Goal: Task Accomplishment & Management: Manage account settings

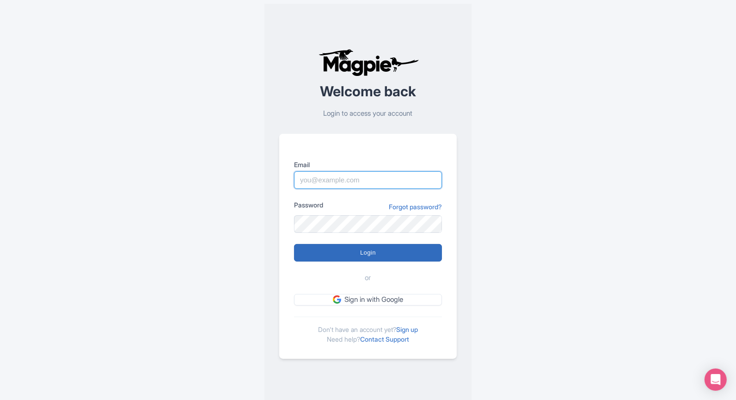
type input "[EMAIL_ADDRESS][DOMAIN_NAME]"
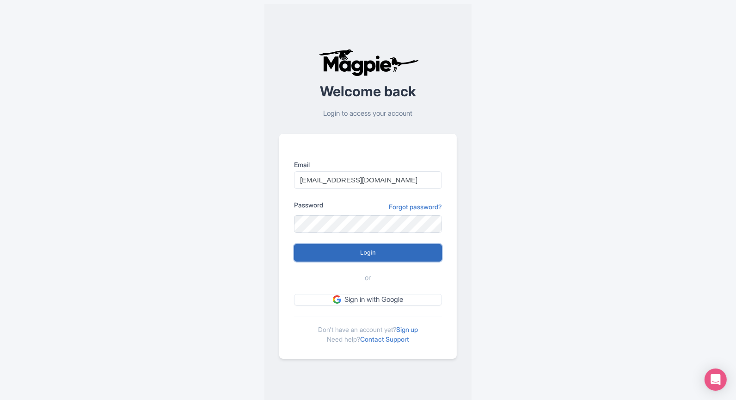
click at [341, 257] on input "Login" at bounding box center [368, 253] width 148 height 18
type input "Logging in..."
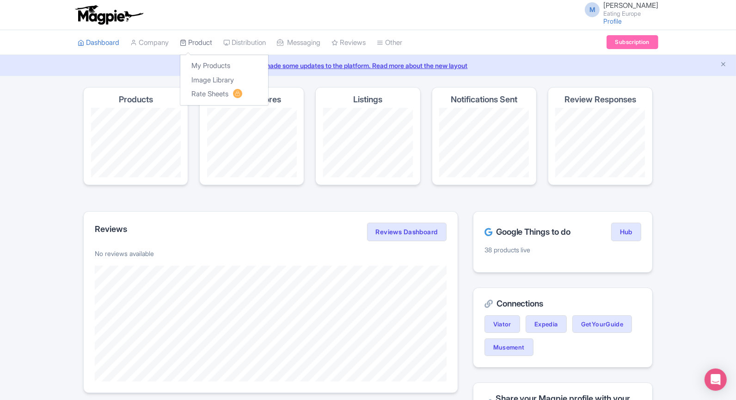
click at [203, 47] on link "Product" at bounding box center [196, 42] width 32 height 25
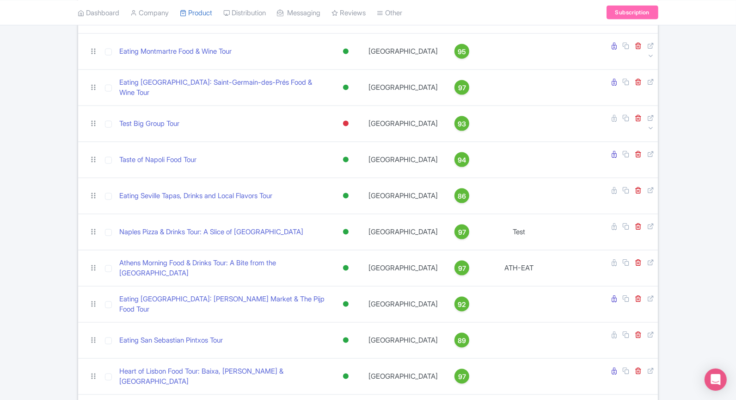
scroll to position [1149, 0]
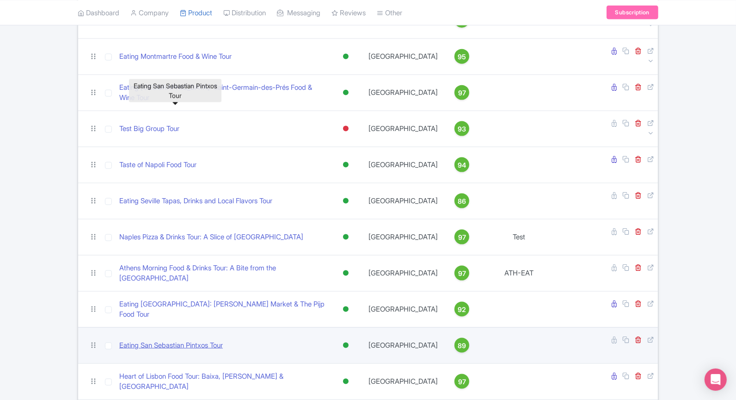
click at [185, 340] on link "Eating San Sebastian Pintxos Tour" at bounding box center [171, 345] width 104 height 11
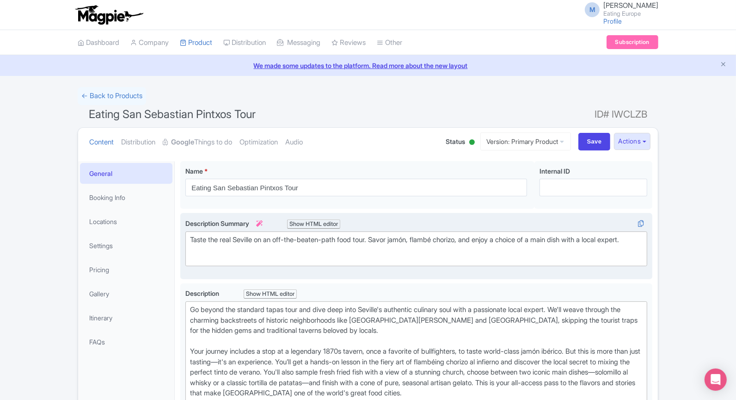
scroll to position [164, 0]
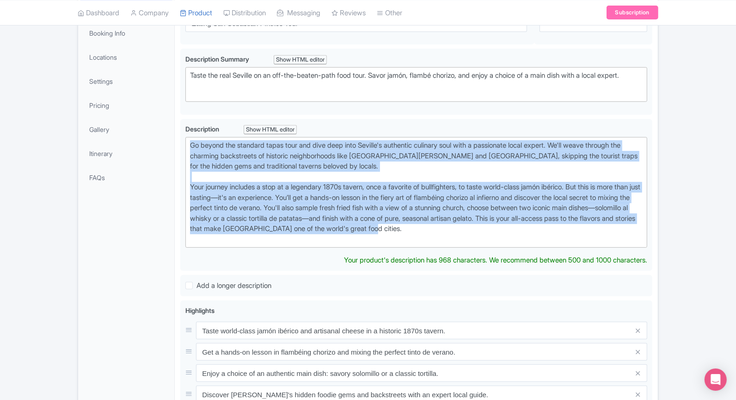
drag, startPoint x: 505, startPoint y: 231, endPoint x: 178, endPoint y: 114, distance: 347.3
click at [178, 114] on div "Eating San Sebastian Pintxos Tour Name * i Eating San Sebastian Pintxos Tour Yo…" at bounding box center [416, 324] width 483 height 667
paste trix-editor "Join a passionate local guide for the ultimate 3-hour pintxos adventure into th…"
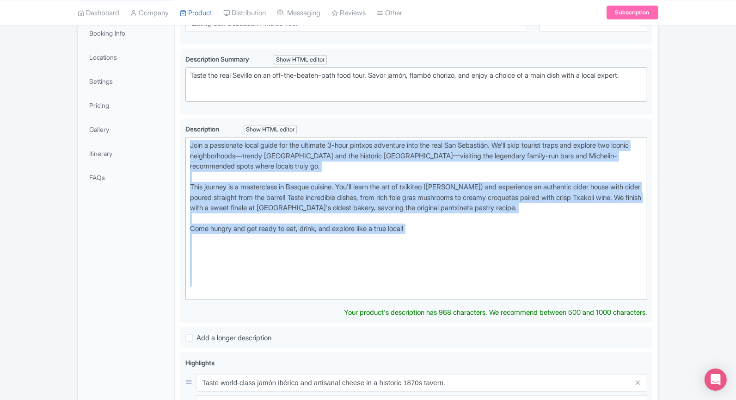
drag, startPoint x: 189, startPoint y: 292, endPoint x: 176, endPoint y: 131, distance: 162.0
click at [176, 131] on div "Eating San Sebastian Pintxos Tour Name * i Eating San Sebastian Pintxos Tour Yo…" at bounding box center [416, 350] width 483 height 719
paste trix-editor "<div>San Sebastián's food scene is a language of its own, and for three hours, …"
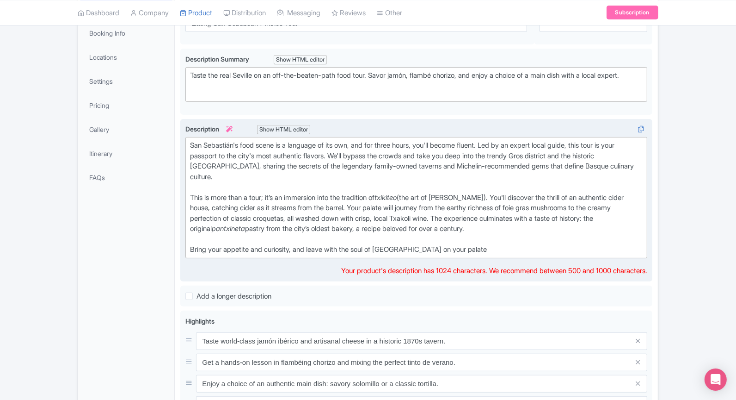
type trix-editor "<div>San Sebastián's food scene is a language of its own, and for three hours, …"
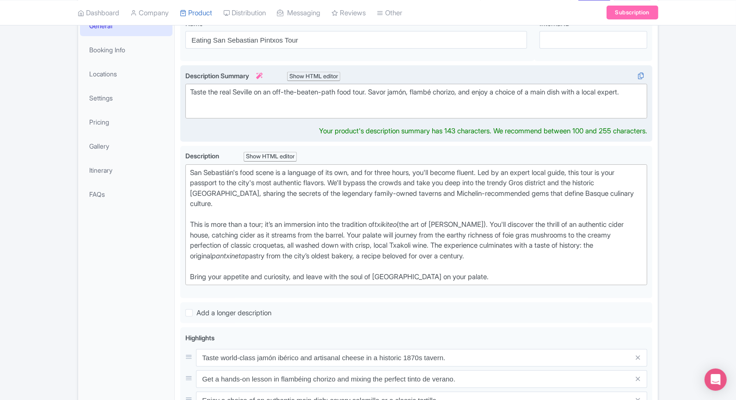
scroll to position [158, 0]
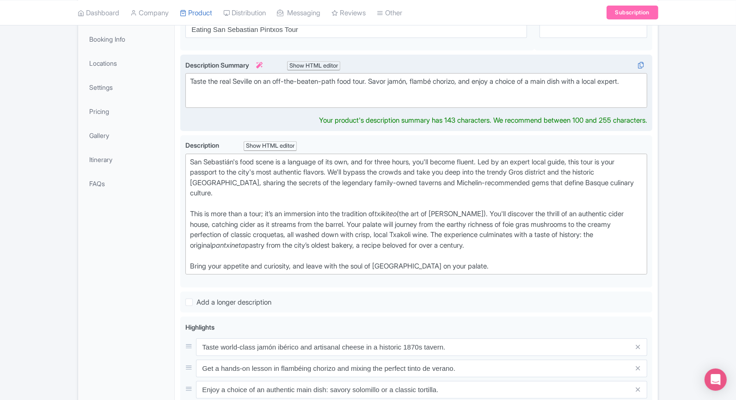
click at [248, 97] on div "Taste the real Seville on an off-the-beaten-path food tour. Savor jamón, flambé…" at bounding box center [416, 86] width 453 height 21
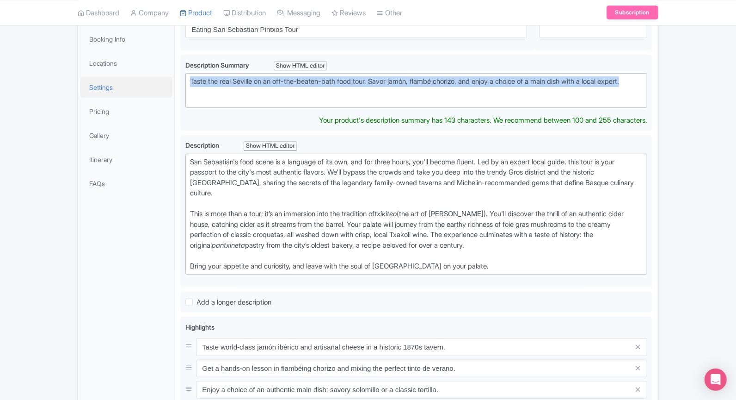
drag, startPoint x: 276, startPoint y: 95, endPoint x: 153, endPoint y: 76, distance: 124.9
click at [153, 76] on div "General Booking Info Locations Settings Pricing Gallery Itinerary FAQs Eating S…" at bounding box center [368, 336] width 580 height 678
paste trix-editor "an Sebastián on a 3-hour pintxos adventure with a local guide. Skip the tourist…"
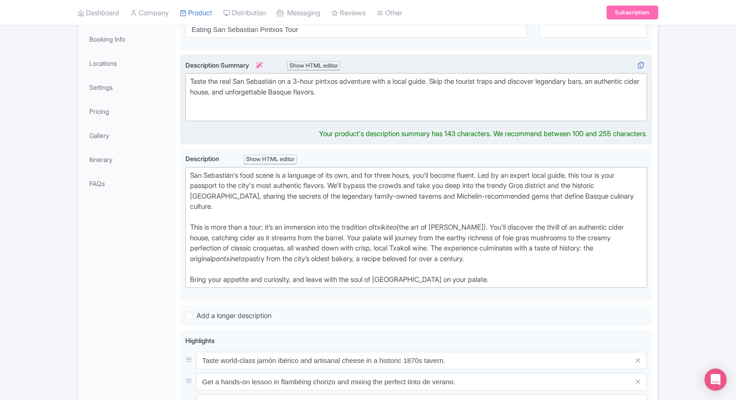
type trix-editor "<div>Taste the real San Sebastián on a 3-hour pintxos adventure with a local gu…"
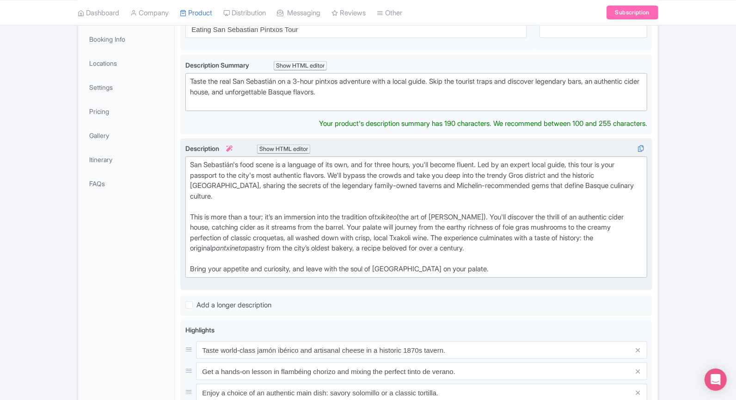
click at [290, 218] on div "This is more than a tour; it’s an immersion into the tradition of txikiteo (the…" at bounding box center [416, 238] width 453 height 52
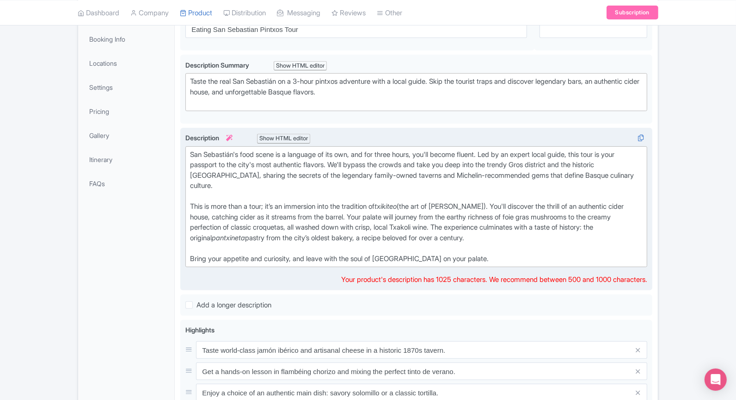
click at [514, 243] on div "This is more than a tour; it’s an immersion into the tradition of txikiteo (the…" at bounding box center [416, 227] width 453 height 52
click at [508, 253] on div "Bring your appetite and curiosity, and leave with the soul of San Sebastián on …" at bounding box center [416, 258] width 453 height 11
click at [419, 203] on div "This is more than a tour; it’s an immersion into the tradition of txikiteo (the…" at bounding box center [416, 227] width 453 height 52
drag, startPoint x: 360, startPoint y: 212, endPoint x: 443, endPoint y: 212, distance: 83.3
click at [443, 212] on div "This is more than a tour; it’s an immersion into the tradition of txikiteo (the…" at bounding box center [416, 227] width 453 height 52
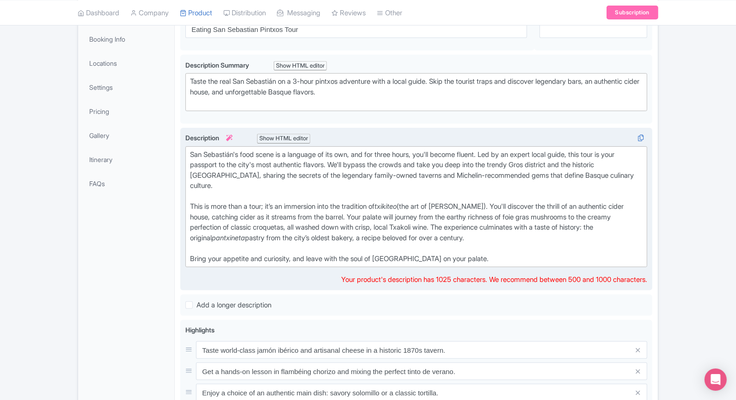
click at [449, 183] on div "San Sebastián's food scene is a language of its own, and for three hours, you'l…" at bounding box center [416, 175] width 453 height 52
click at [389, 151] on div "San Sebastián's food scene is a language of its own, and for three hours, you'l…" at bounding box center [416, 175] width 453 height 52
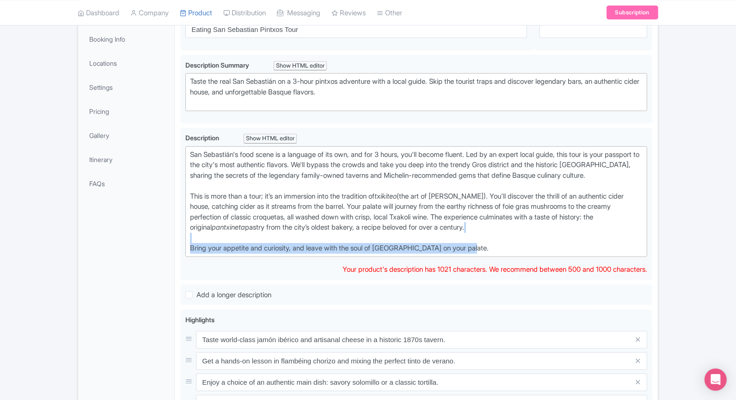
drag, startPoint x: 511, startPoint y: 246, endPoint x: 174, endPoint y: 234, distance: 336.5
click at [175, 234] on div "Eating San Sebastian Pintxos Tour Name * i Eating San Sebastian Pintxos Tour Yo…" at bounding box center [416, 332] width 483 height 670
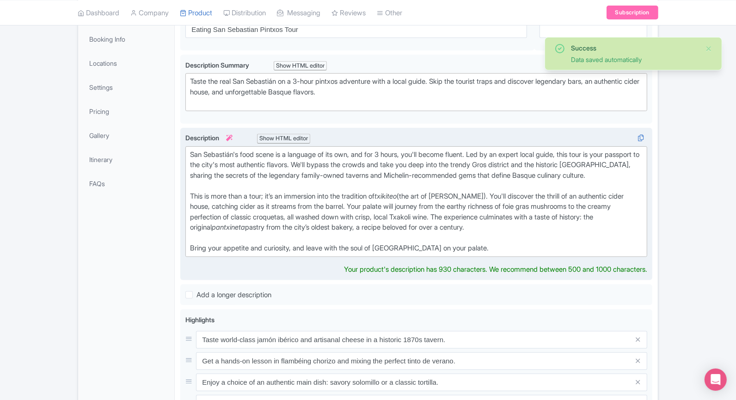
click at [516, 244] on div "Bring your appetite and curiosity, and leave with the soul of San Sebastián on …" at bounding box center [416, 248] width 453 height 11
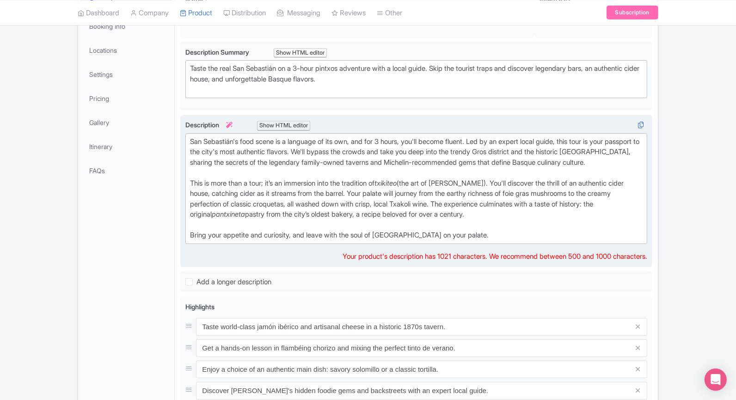
scroll to position [173, 0]
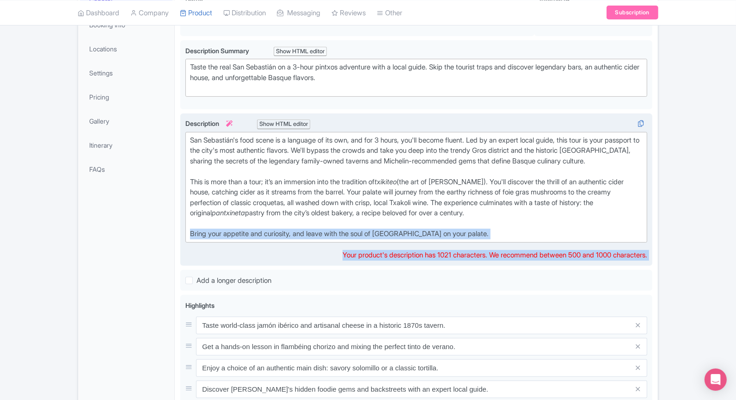
drag, startPoint x: 518, startPoint y: 240, endPoint x: 223, endPoint y: 215, distance: 295.7
click at [223, 214] on div "Description i Show HTML editor Bold Italic Strikethrough Link Heading Quote Cod…" at bounding box center [416, 189] width 462 height 142
click at [508, 233] on div "Bring your appetite and curiosity, and leave with the soul of San Sebastián on …" at bounding box center [416, 233] width 453 height 11
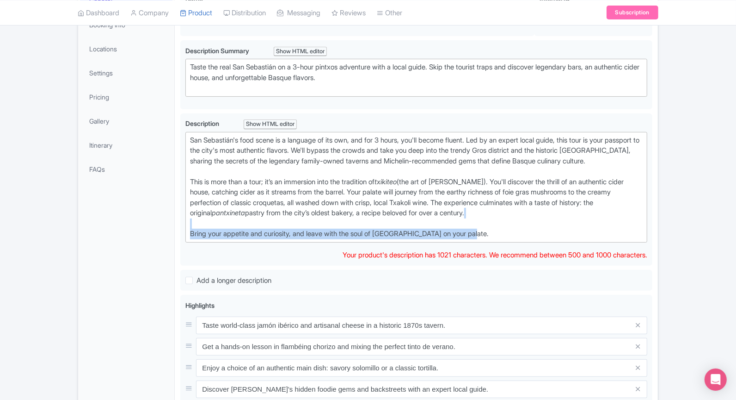
drag, startPoint x: 286, startPoint y: 221, endPoint x: 136, endPoint y: 221, distance: 149.9
click at [136, 221] on div "General Booking Info Locations Settings Pricing Gallery Itinerary FAQs Eating S…" at bounding box center [368, 318] width 580 height 670
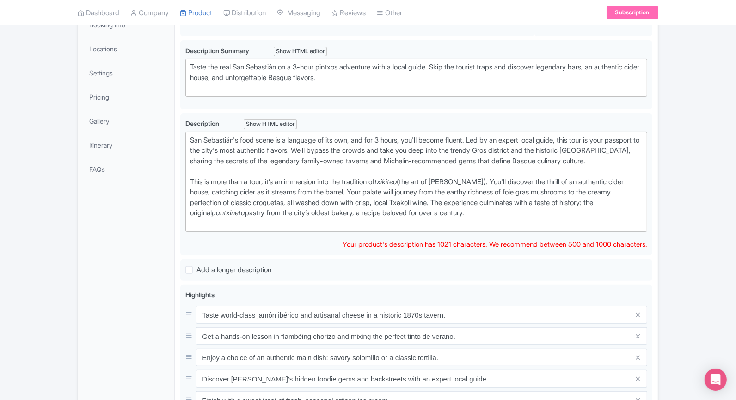
type trix-editor "<div>San Sebastián's food scene is a language of its own, and for 3 hours, you'…"
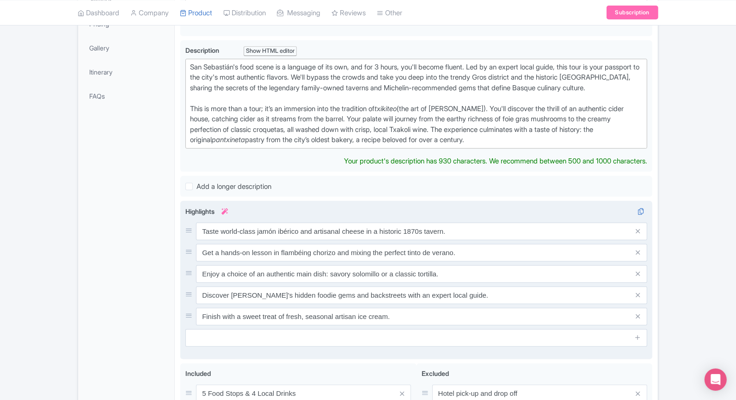
scroll to position [320, 0]
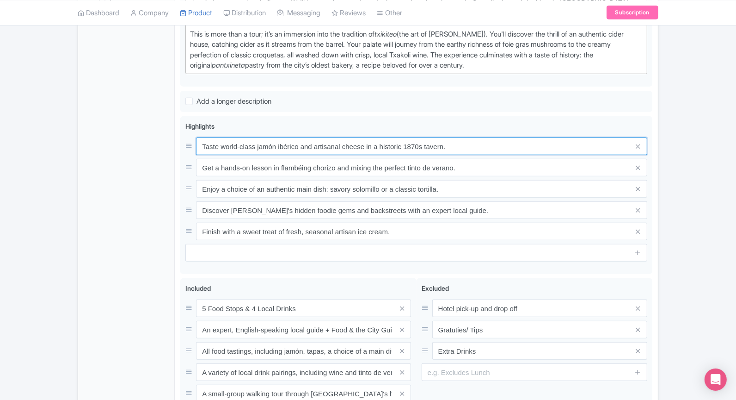
drag, startPoint x: 202, startPoint y: 157, endPoint x: 156, endPoint y: 140, distance: 48.3
click at [156, 140] on div "General Booking Info Locations Settings Pricing Gallery Itinerary FAQs Eating S…" at bounding box center [368, 154] width 580 height 639
paste input "Experience a real Basque cider house with cider poured straight from the barrel!"
type input "Experience a real Basque cider house with cider poured straight from the barrel!"
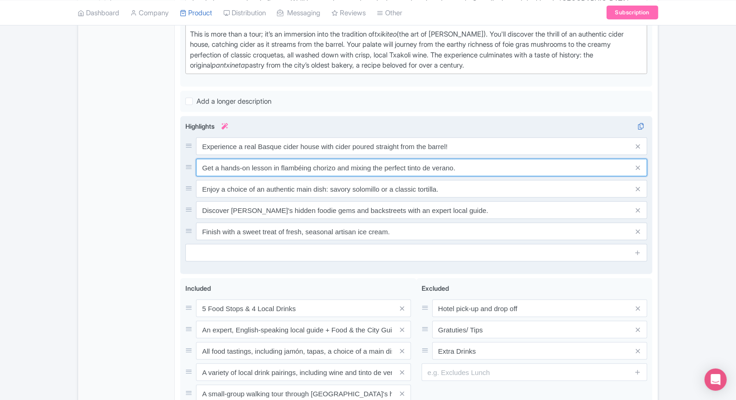
drag, startPoint x: 470, startPoint y: 162, endPoint x: 189, endPoint y: 160, distance: 281.2
click at [189, 160] on div "Get a hands-on lesson in flambéing chorizo and mixing the perfect tinto de vera…" at bounding box center [416, 168] width 462 height 18
paste input "Taste iconic bites, from foie gras mushrooms to the original pantxineta pastry"
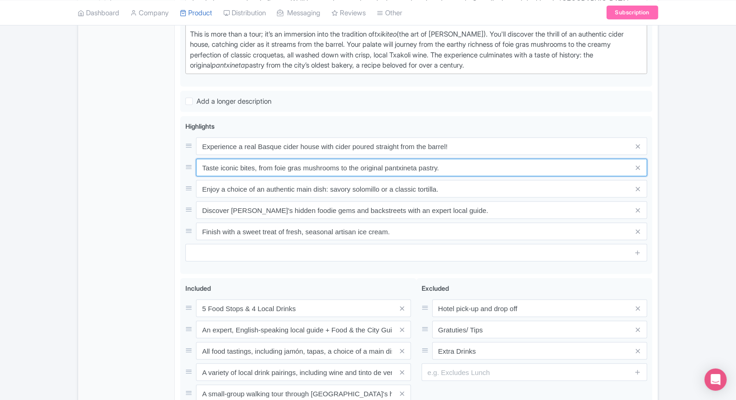
type input "Taste iconic bites, from foie gras mushrooms to the original pantxineta pastry."
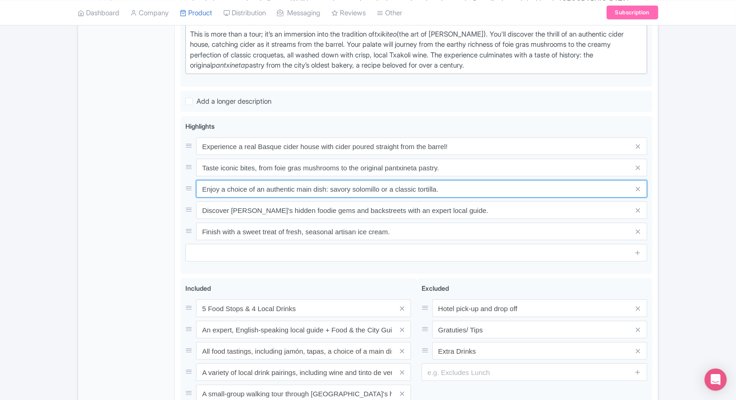
drag, startPoint x: 495, startPoint y: 186, endPoint x: 175, endPoint y: 185, distance: 320.1
click at [175, 185] on div "Eating San Sebastian Pintxos Tour Name * i Eating San Sebastian Pintxos Tour Yo…" at bounding box center [416, 154] width 483 height 639
paste input "Master the art of txikiteo (bar-hopping) with perfectly paired Txakoli wine"
type input "Master the art of txikiteo (bar-hopping) with perfectly paired Txakoli wine."
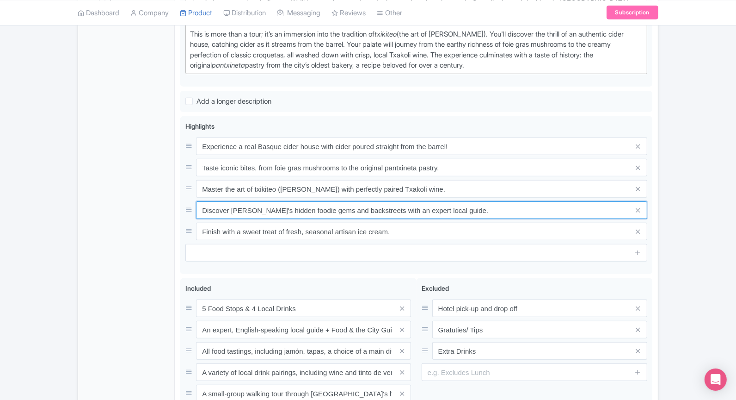
drag, startPoint x: 459, startPoint y: 204, endPoint x: 155, endPoint y: 204, distance: 303.4
click at [155, 204] on div "General Booking Info Locations Settings Pricing Gallery Itinerary FAQs Eating S…" at bounding box center [368, 154] width 580 height 639
paste input "Visit a mix of historic family bars and Michelin-recommended spots"
type input "Visit a mix of historic family bars and Michelin-recommended spots."
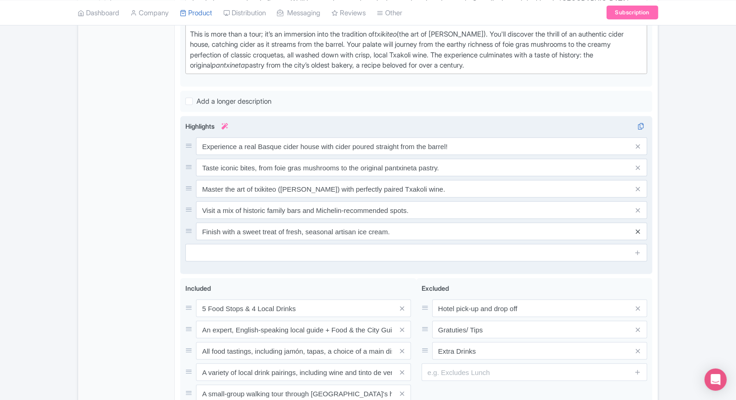
click at [640, 230] on icon at bounding box center [638, 231] width 4 height 7
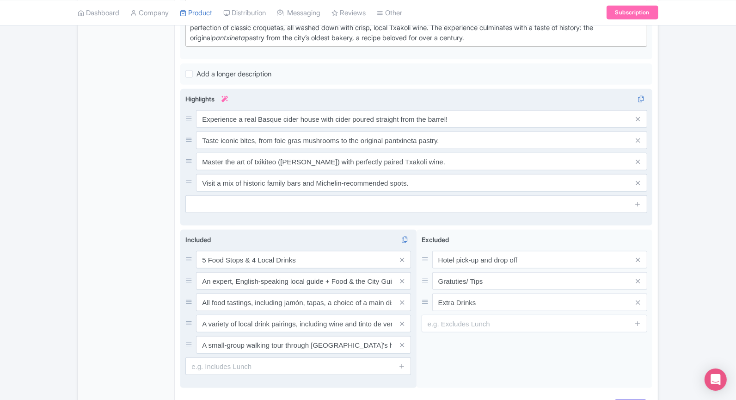
scroll to position [385, 0]
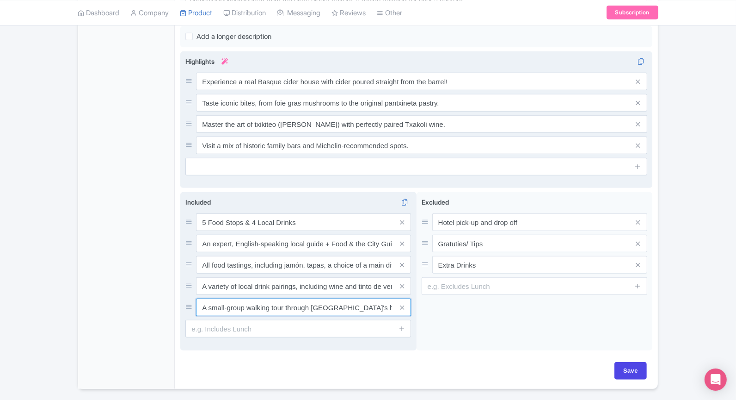
drag, startPoint x: 202, startPoint y: 302, endPoint x: 300, endPoint y: 303, distance: 98.1
click at [300, 303] on input "A small-group walking tour through Seville's historic neighborhoods" at bounding box center [303, 307] width 215 height 18
click at [324, 302] on input "A small-group walking tour through Seville's historic neighborhoods" at bounding box center [303, 307] width 215 height 18
click at [321, 302] on input "A small-group walking tour through Seville's historic neighborhoods" at bounding box center [303, 307] width 215 height 18
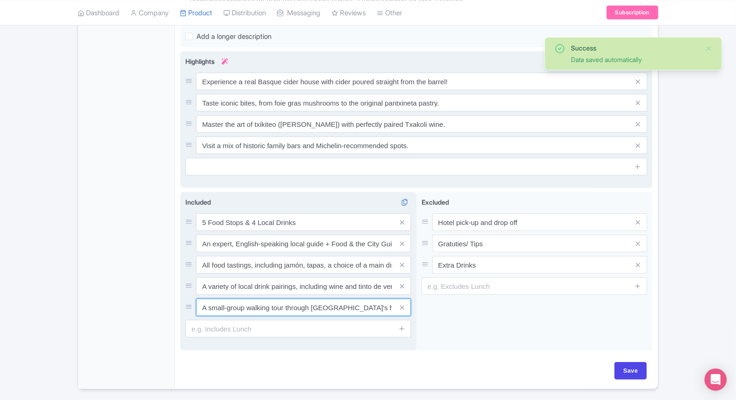
scroll to position [0, 40]
drag, startPoint x: 384, startPoint y: 304, endPoint x: 412, endPoint y: 307, distance: 27.9
click at [412, 307] on div "Included i 5 Food Stops & 4 Local Drinks An expert, English-speaking local guid…" at bounding box center [298, 271] width 236 height 158
click at [338, 303] on input "A small-group walking tour through San Sebastian's historic neighborhoods" at bounding box center [303, 307] width 215 height 18
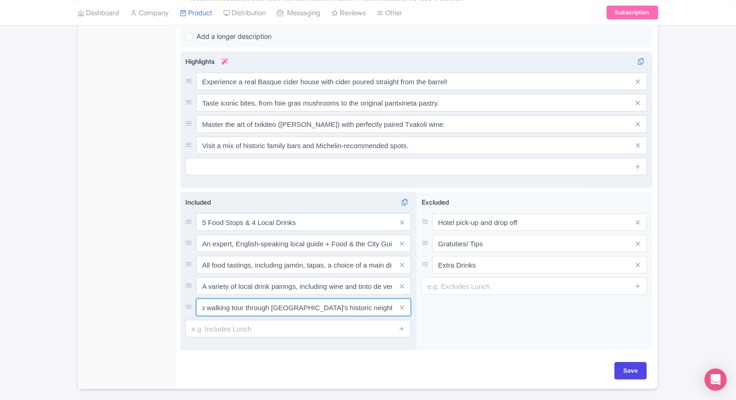
click at [377, 305] on input "A small-group walking tour through San Sebastian's historic neighborhoods" at bounding box center [303, 307] width 215 height 18
click at [335, 305] on input "A small-group walking tour through San Sebastian's historic neighborhoods" at bounding box center [303, 307] width 215 height 18
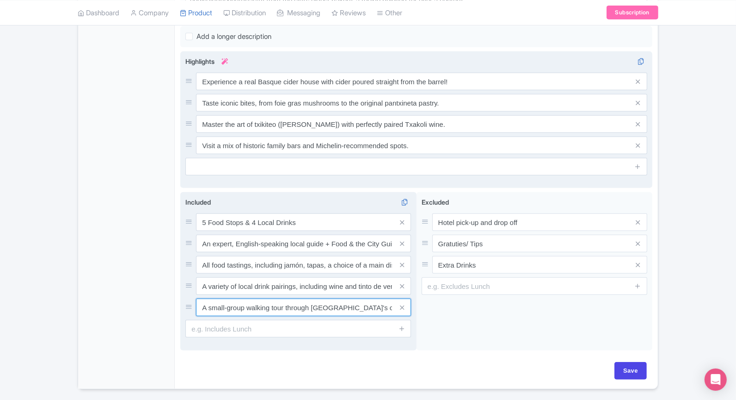
drag, startPoint x: 283, startPoint y: 303, endPoint x: 185, endPoint y: 307, distance: 97.2
click at [185, 307] on div "A small-group walking tour through San Sebastian's culinary neighborhoods" at bounding box center [298, 307] width 226 height 18
click at [212, 298] on input "A small-group walking tour through San Sebastian's culinary neighborhoods" at bounding box center [303, 307] width 215 height 18
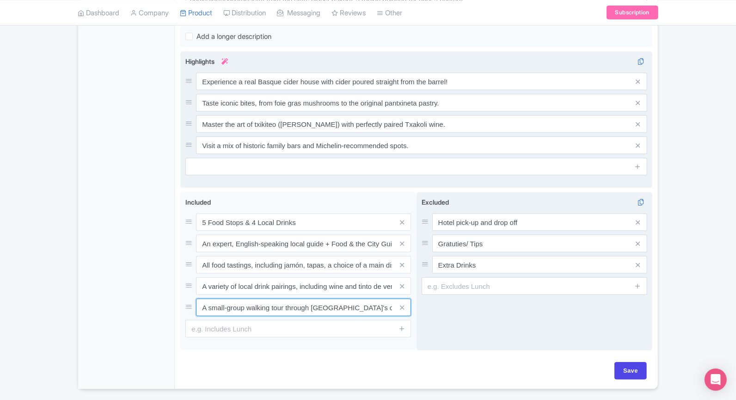
scroll to position [0, 42]
drag, startPoint x: 356, startPoint y: 306, endPoint x: 423, endPoint y: 314, distance: 67.6
click at [423, 314] on div "5 Food Stops & 4 Local Drinks An expert, English-speaking local guide + Food & …" at bounding box center [416, 273] width 472 height 162
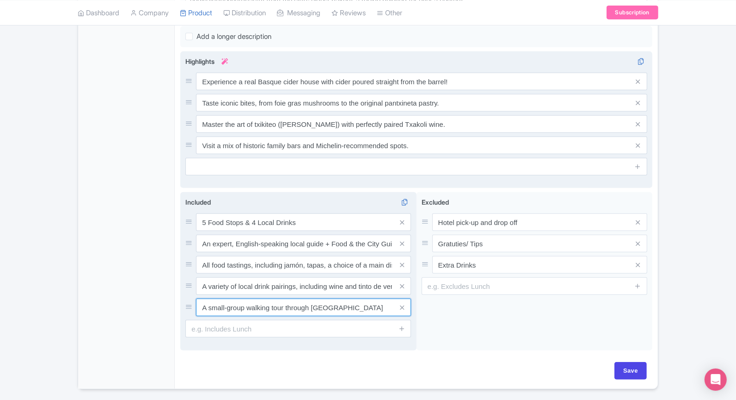
type input "A small-group walking tour through San Sebastian"
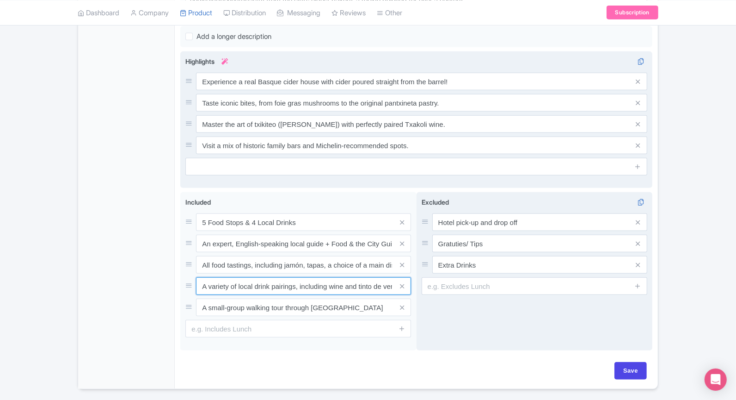
scroll to position [0, 12]
drag, startPoint x: 203, startPoint y: 284, endPoint x: 460, endPoint y: 290, distance: 257.3
click at [460, 290] on div "5 Food Stops & 4 Local Drinks An expert, English-speaking local guide + Food & …" at bounding box center [416, 273] width 472 height 162
paste input "Local English speaking Guide + Food & the City Guide"
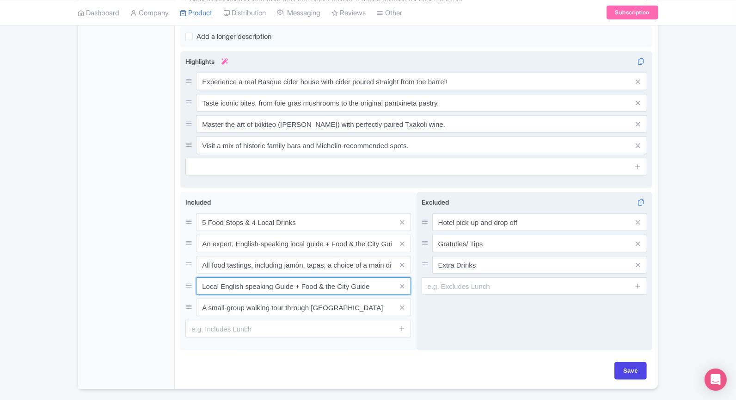
type input "Local English speaking Guide + Food & the City Guide"
click at [467, 315] on div "Excluded i Hotel pick-up and drop off Gratuties/ Tips Extra Drinks" at bounding box center [535, 271] width 236 height 158
click at [434, 318] on div "Excluded i Hotel pick-up and drop off Gratuties/ Tips Extra Drinks" at bounding box center [535, 271] width 236 height 158
click at [444, 316] on div "Excluded i Hotel pick-up and drop off Gratuties/ Tips Extra Drinks" at bounding box center [535, 271] width 236 height 158
click at [447, 321] on div "Excluded i Hotel pick-up and drop off Gratuties/ Tips Extra Drinks" at bounding box center [535, 271] width 236 height 158
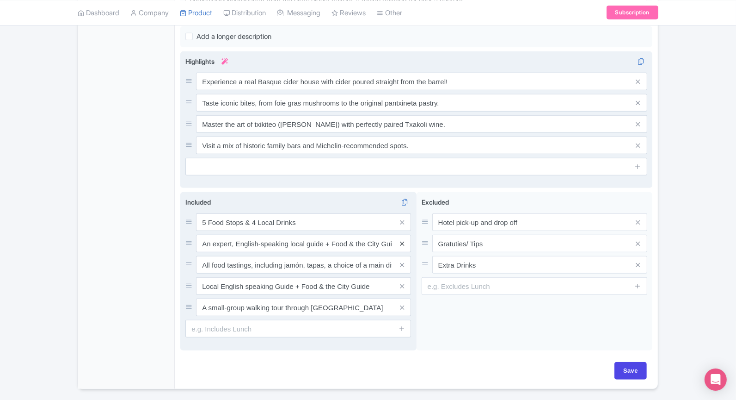
click at [402, 240] on icon at bounding box center [402, 243] width 4 height 7
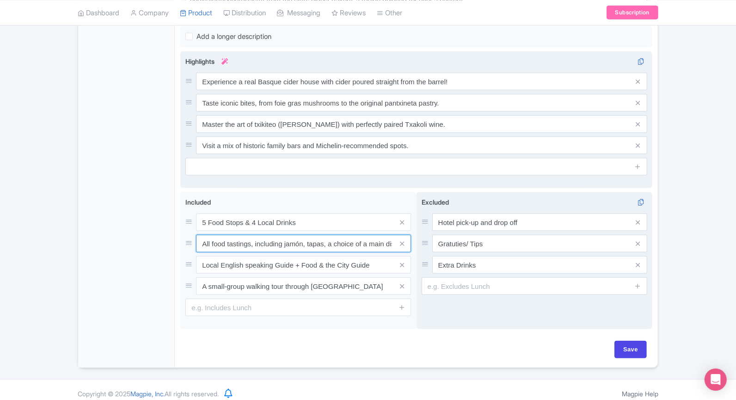
scroll to position [0, 46]
drag, startPoint x: 199, startPoint y: 241, endPoint x: 492, endPoint y: 233, distance: 292.4
click at [492, 233] on div "5 Food Stops & 4 Local Drinks An expert, English-speaking local guide + Food & …" at bounding box center [416, 262] width 472 height 141
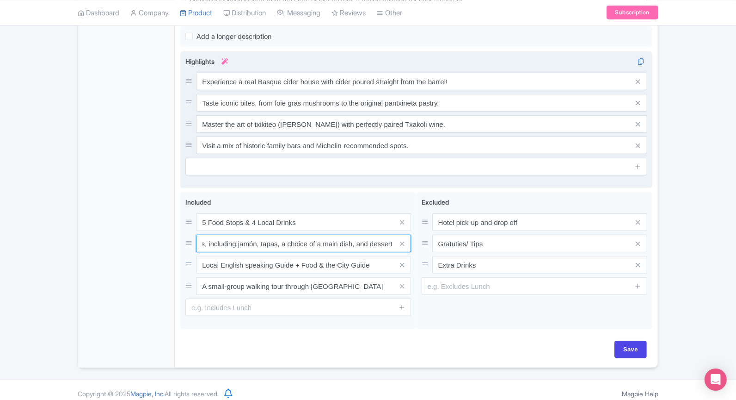
scroll to position [0, 0]
drag, startPoint x: 392, startPoint y: 241, endPoint x: 173, endPoint y: 238, distance: 218.8
click at [173, 238] on div "General Booking Info Locations Settings Pricing Gallery Itinerary FAQs Eating S…" at bounding box center [368, 69] width 580 height 597
paste input "real Basque cider"
drag, startPoint x: 198, startPoint y: 239, endPoint x: 174, endPoint y: 233, distance: 24.8
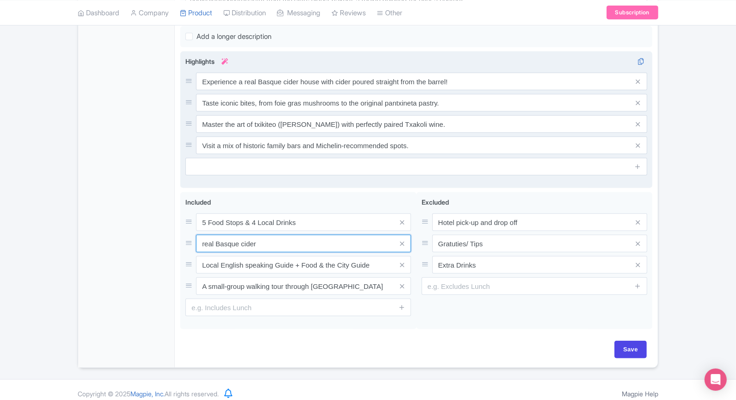
click at [177, 234] on div "Eating San Sebastian Pintxos Tour Name * i Eating San Sebastian Pintxos Tour Yo…" at bounding box center [416, 69] width 483 height 597
click at [261, 239] on input "Real Basque cider" at bounding box center [303, 244] width 215 height 18
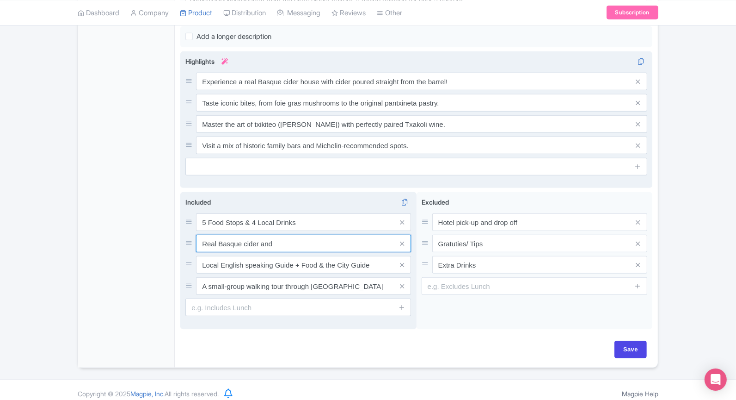
type input "Real Basque cider and"
drag, startPoint x: 206, startPoint y: 221, endPoint x: 192, endPoint y: 221, distance: 13.4
click at [192, 221] on div "5 Food Stops & 4 Local Drinks" at bounding box center [298, 222] width 226 height 18
type input "8 Food Stops & 4 Local Drinks"
click at [291, 241] on input "Real Basque cider and" at bounding box center [303, 244] width 215 height 18
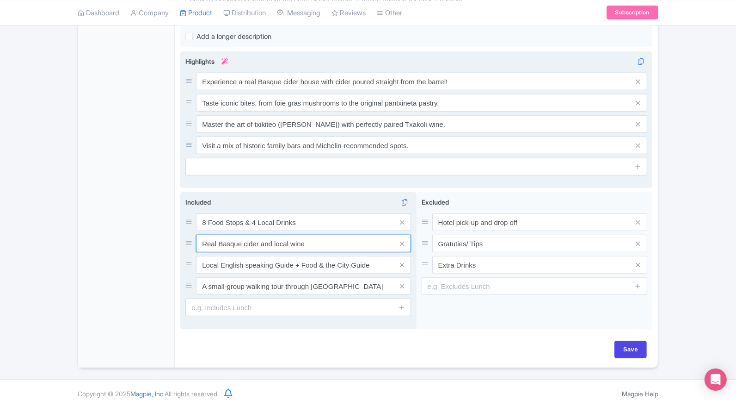
scroll to position [370, 0]
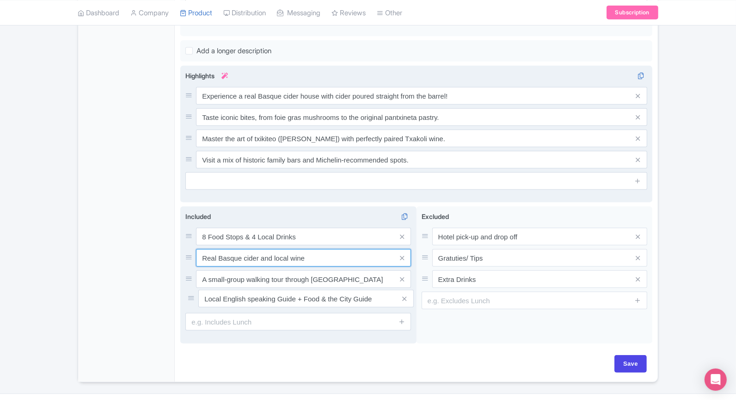
drag, startPoint x: 187, startPoint y: 260, endPoint x: 189, endPoint y: 297, distance: 36.6
type input "Real Basque cider and local wine"
click at [404, 319] on icon at bounding box center [402, 321] width 7 height 7
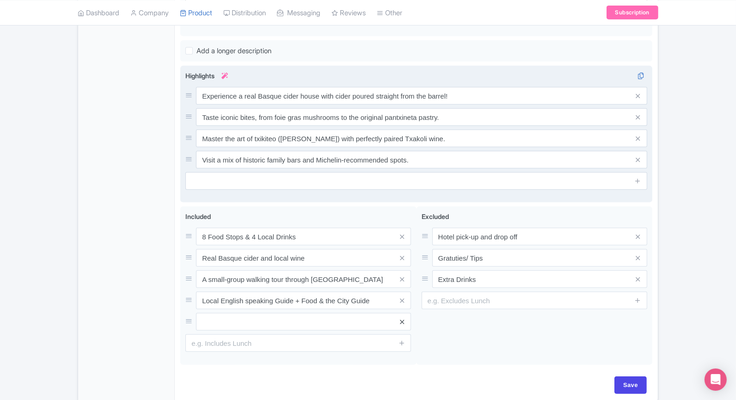
click at [402, 320] on icon at bounding box center [402, 321] width 4 height 7
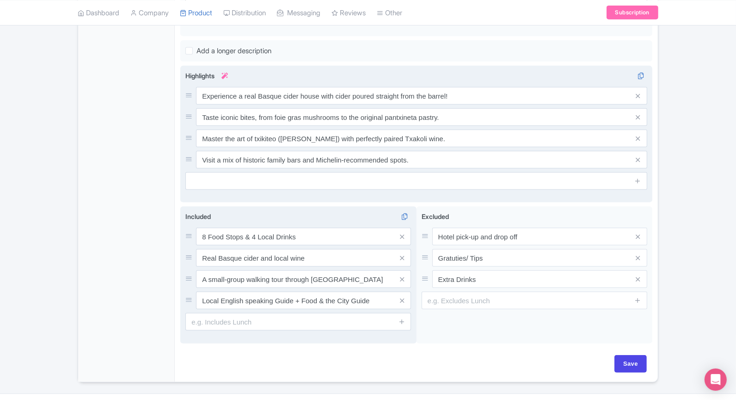
click at [406, 317] on span at bounding box center [402, 322] width 19 height 18
click at [404, 319] on icon at bounding box center [402, 321] width 7 height 7
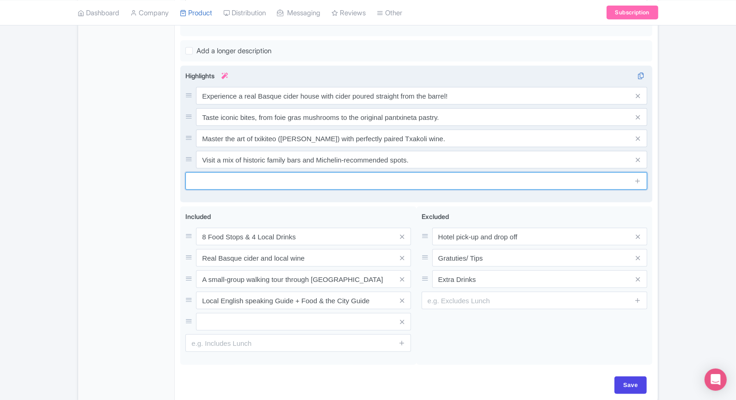
click at [268, 177] on input "text" at bounding box center [416, 181] width 462 height 18
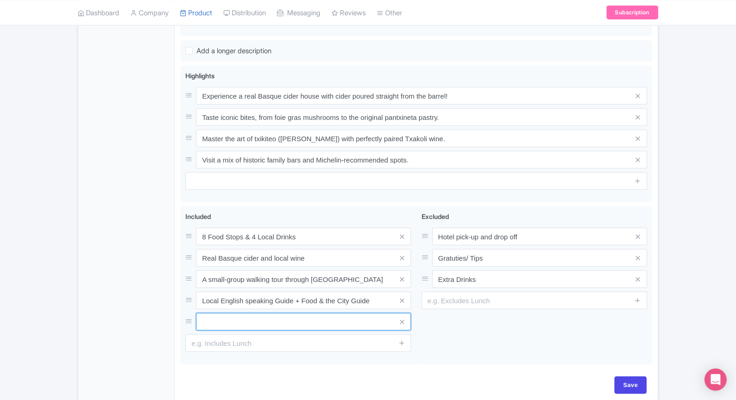
click at [244, 322] on input "text" at bounding box center [303, 322] width 215 height 18
paste input "Master *txikiteo* (bar-hopping) at historic and Michelin-recommended spots, tas…"
drag, startPoint x: 390, startPoint y: 316, endPoint x: 182, endPoint y: 314, distance: 207.7
click at [182, 314] on div "Included i 8 Food Stops & 4 Local Drinks Real Basque cider and local wine A sma…" at bounding box center [298, 285] width 236 height 158
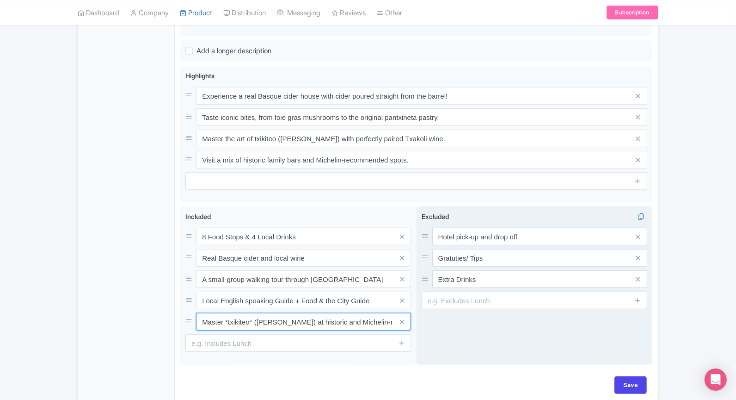
type input "Master *txikiteo* (bar-hopping) at historic and Michelin-recommended spots, tas…"
click at [458, 338] on div "Excluded i Hotel pick-up and drop off Gratuties/ Tips Extra Drinks" at bounding box center [535, 285] width 236 height 158
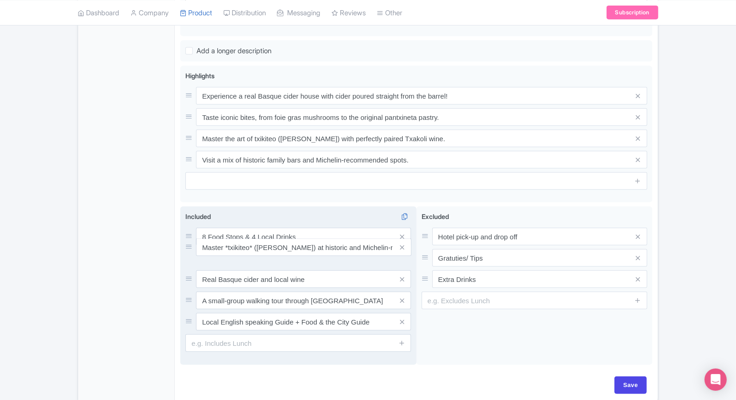
drag, startPoint x: 186, startPoint y: 319, endPoint x: 186, endPoint y: 246, distance: 73.1
click at [627, 376] on input "Save" at bounding box center [631, 385] width 32 height 18
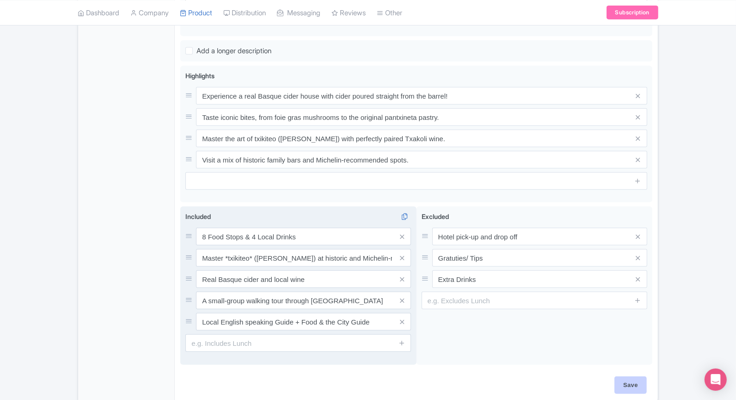
type input "Saving..."
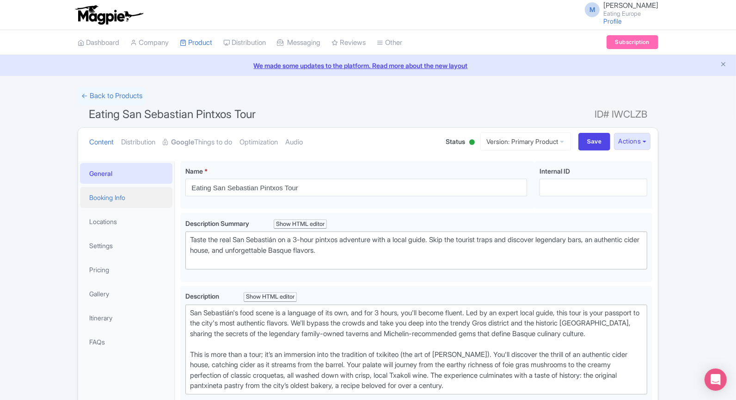
click at [112, 196] on link "Booking Info" at bounding box center [126, 197] width 93 height 21
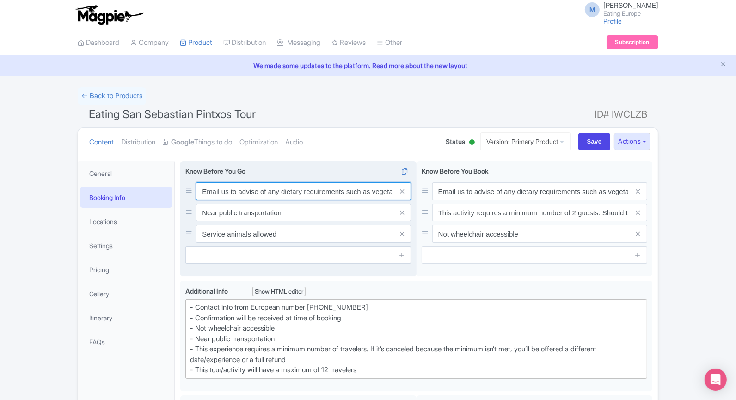
click at [264, 192] on input "Email us to advise of any dietary requirements such as vegetarian and gluten-fr…" at bounding box center [303, 191] width 215 height 18
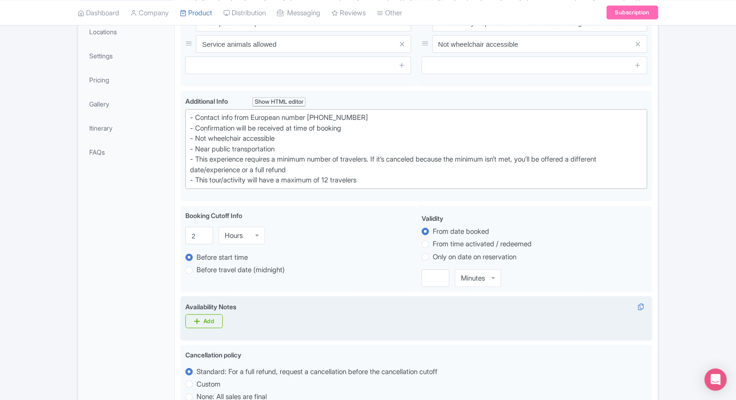
scroll to position [245, 0]
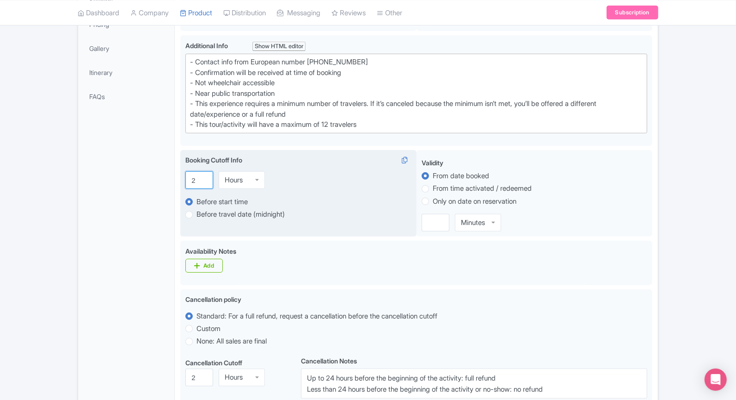
drag, startPoint x: 198, startPoint y: 177, endPoint x: 186, endPoint y: 173, distance: 12.5
click at [187, 174] on input "2" at bounding box center [199, 180] width 28 height 18
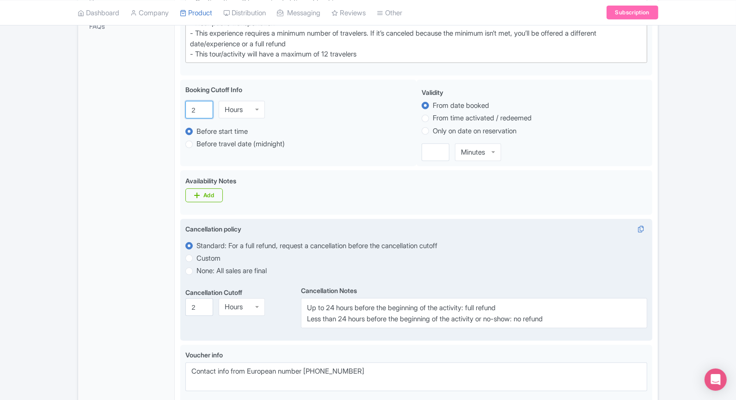
scroll to position [316, 0]
click at [198, 307] on input "2" at bounding box center [199, 307] width 28 height 18
type input "24"
click at [298, 258] on label "Custom" at bounding box center [416, 257] width 462 height 11
click at [206, 258] on input "Custom" at bounding box center [201, 256] width 9 height 9
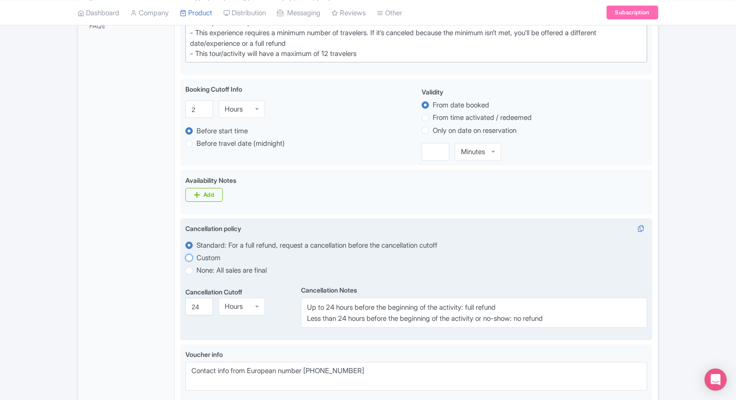
radio input "true"
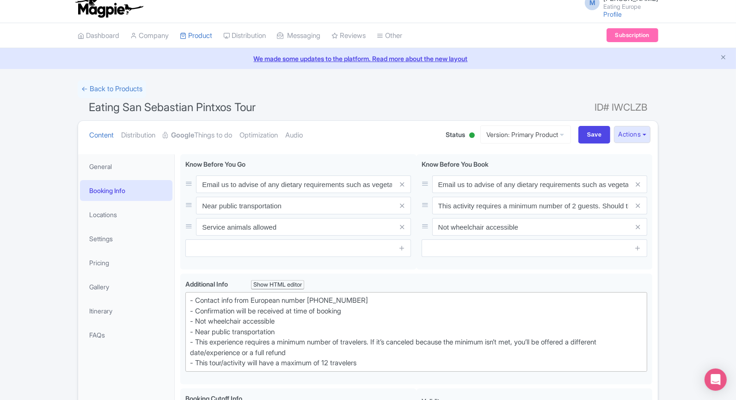
scroll to position [0, 0]
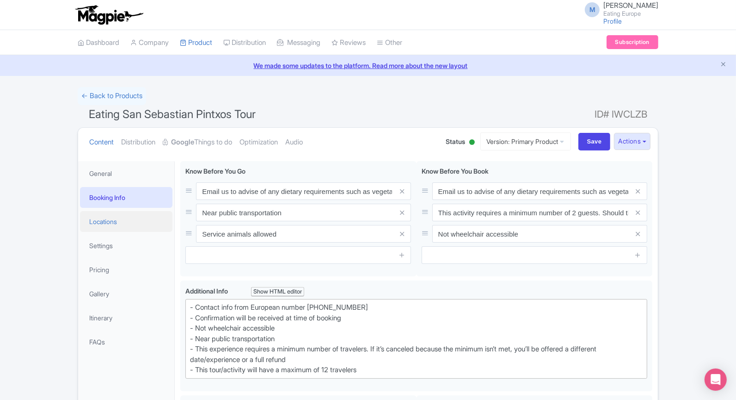
click at [130, 217] on link "Locations" at bounding box center [126, 221] width 93 height 21
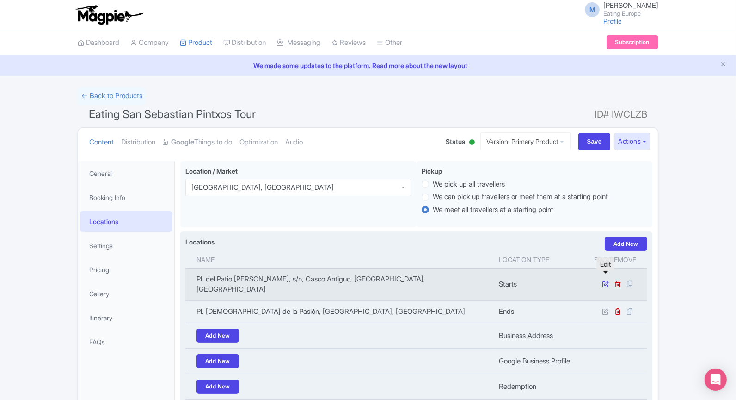
click at [605, 280] on icon at bounding box center [605, 283] width 7 height 7
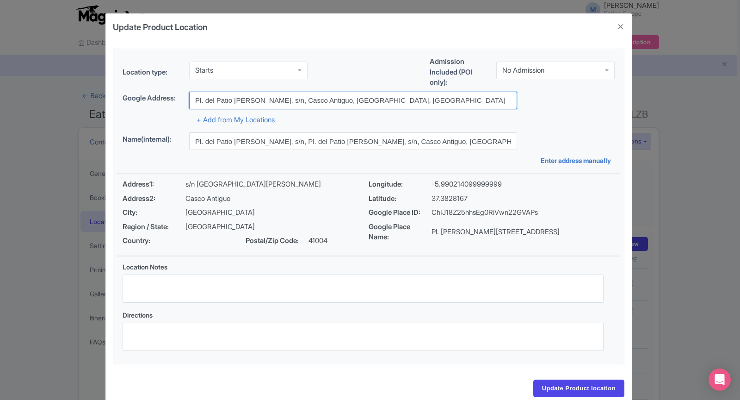
drag, startPoint x: 410, startPoint y: 98, endPoint x: 189, endPoint y: 99, distance: 220.6
click at [189, 99] on input "Pl. del Patio de Banderas, s/n, Casco Antiguo, 41004 Sevilla, Spain" at bounding box center [353, 101] width 328 height 18
paste input "aza Cataluña in front of San Ignacio de Loyola church"
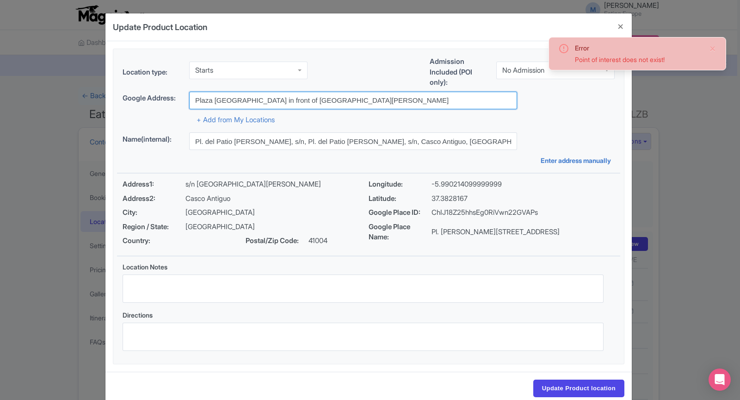
type input "Plaza Cataluña in front of San Ignacio de Loyola church"
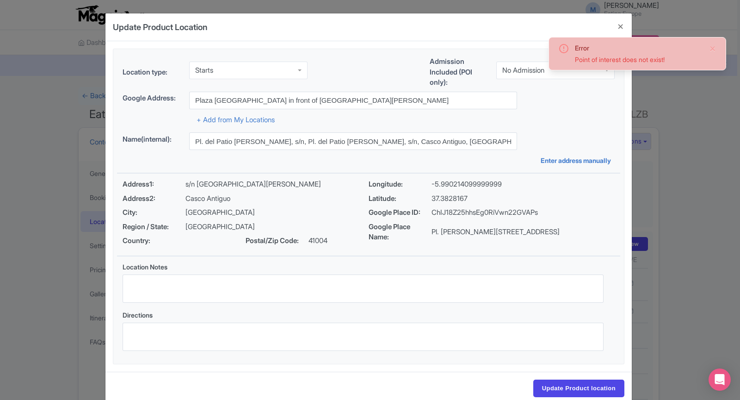
click at [215, 68] on div "Starts" at bounding box center [248, 71] width 118 height 18
click at [168, 121] on div "+ Add from My Locations" at bounding box center [369, 117] width 492 height 16
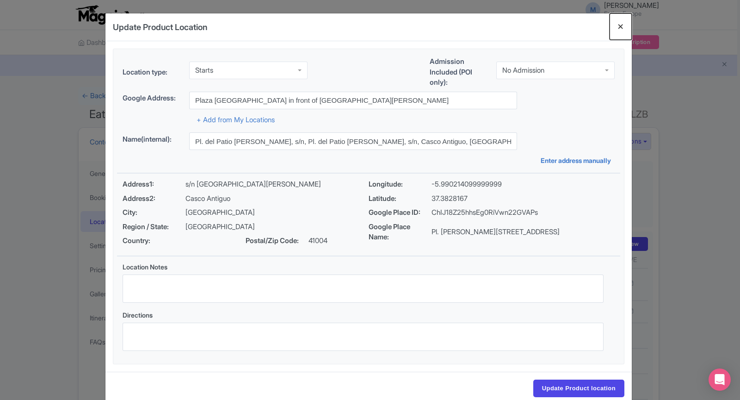
click at [619, 19] on button "Close" at bounding box center [621, 26] width 22 height 26
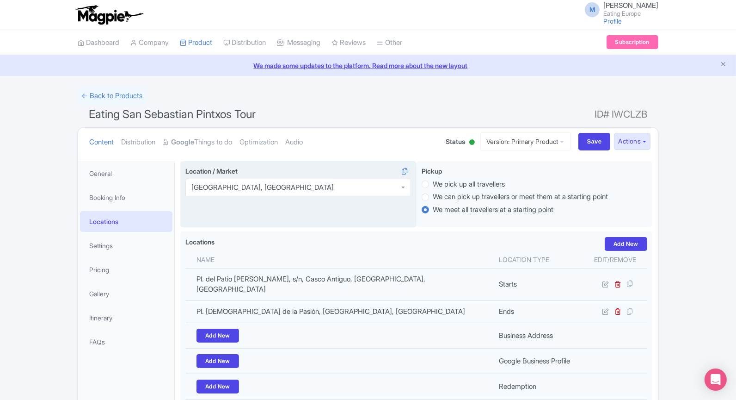
click at [256, 185] on div "Seville, Spain" at bounding box center [298, 188] width 226 height 18
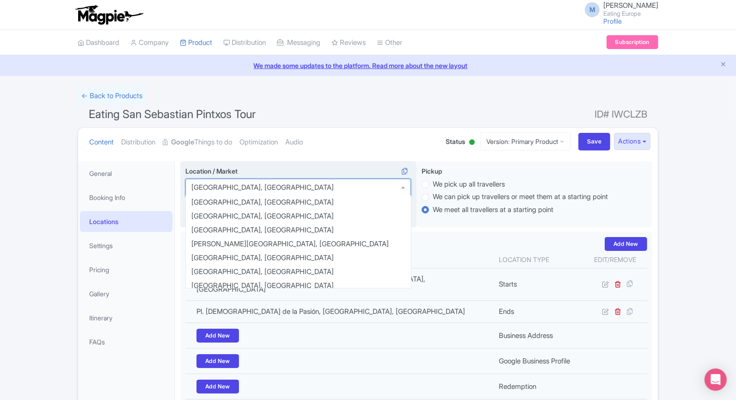
scroll to position [615, 0]
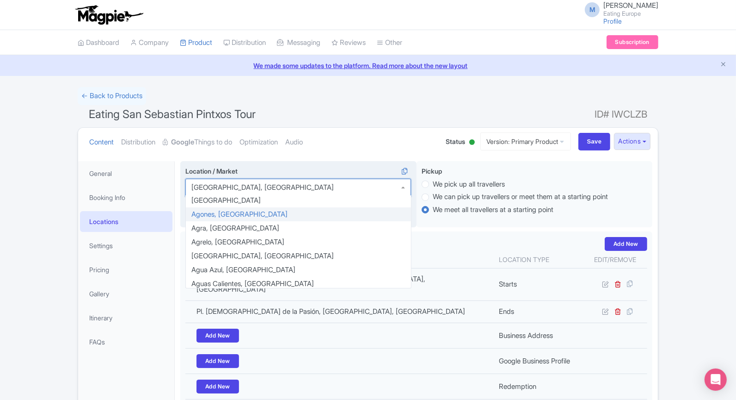
click at [260, 185] on div "Seville, Spain" at bounding box center [298, 188] width 226 height 18
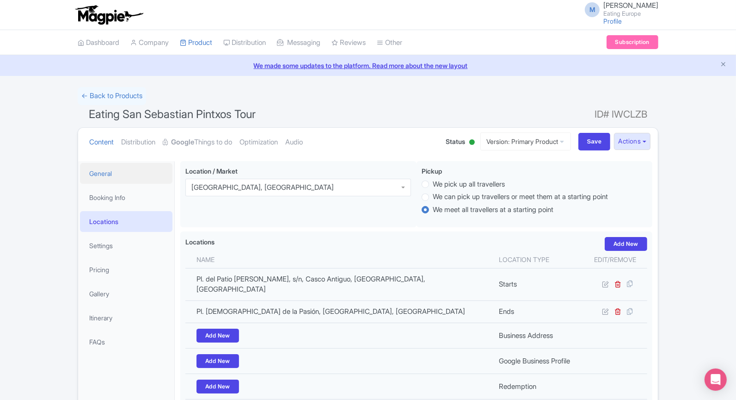
drag, startPoint x: 389, startPoint y: 185, endPoint x: 157, endPoint y: 176, distance: 231.9
click at [157, 176] on div "General Booking Info Locations Settings Pricing Gallery Itinerary FAQs Eating S…" at bounding box center [368, 324] width 580 height 338
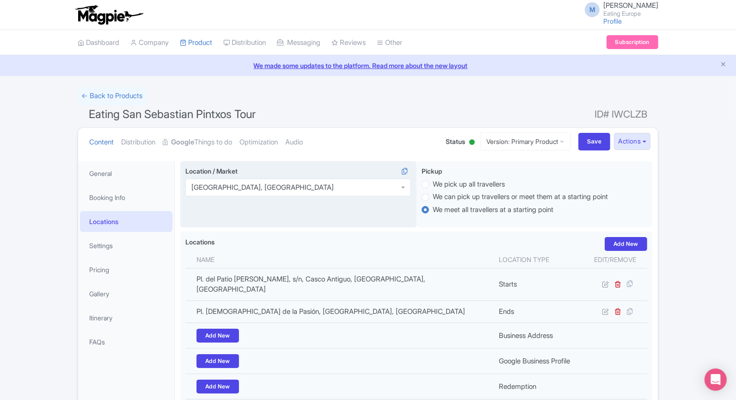
click at [215, 183] on div "Seville, Spain" at bounding box center [262, 187] width 142 height 8
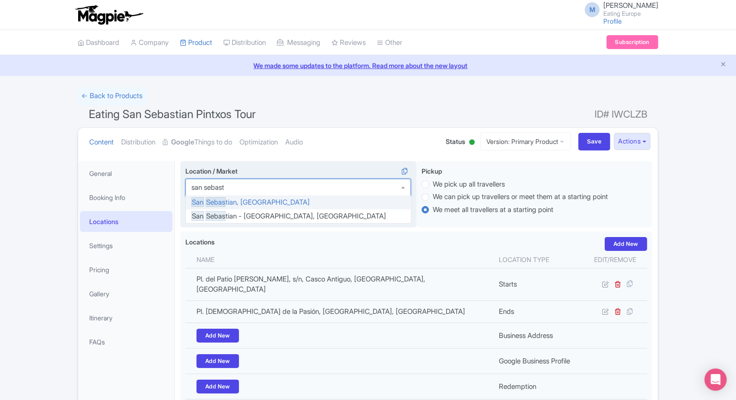
type input "san sebasti"
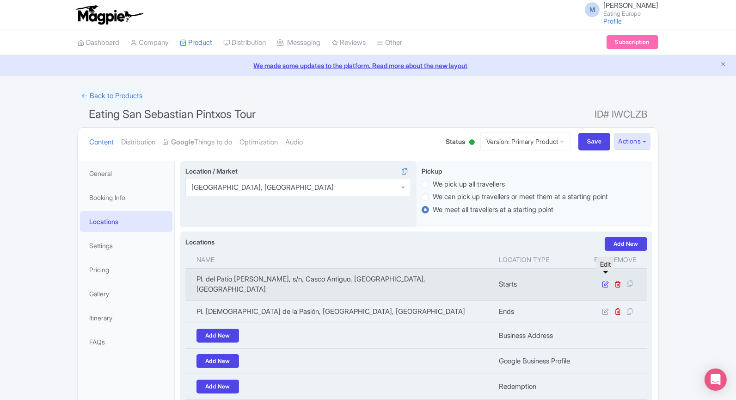
click at [607, 280] on icon at bounding box center [605, 283] width 7 height 7
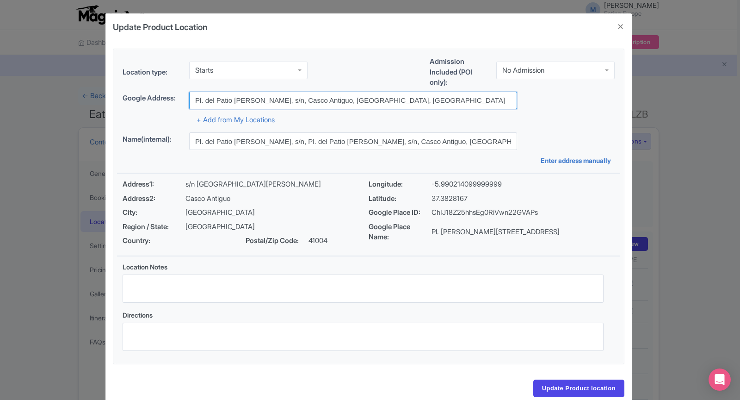
click at [406, 105] on input "Pl. del Patio de Banderas, s/n, Casco Antiguo, 41004 Sevilla, Spain" at bounding box center [353, 101] width 328 height 18
drag, startPoint x: 198, startPoint y: 104, endPoint x: 173, endPoint y: 104, distance: 25.4
click at [173, 104] on div "Google Address: Pl. del Patio de Banderas, s/n, Casco Antiguo, 41004 Sevilla, S…" at bounding box center [369, 101] width 492 height 18
drag, startPoint x: 195, startPoint y: 104, endPoint x: 197, endPoint y: 88, distance: 15.4
click at [197, 88] on div "Location type: Starts Starts Admission Included (POI only): No Admission No Adm…" at bounding box center [368, 206] width 503 height 315
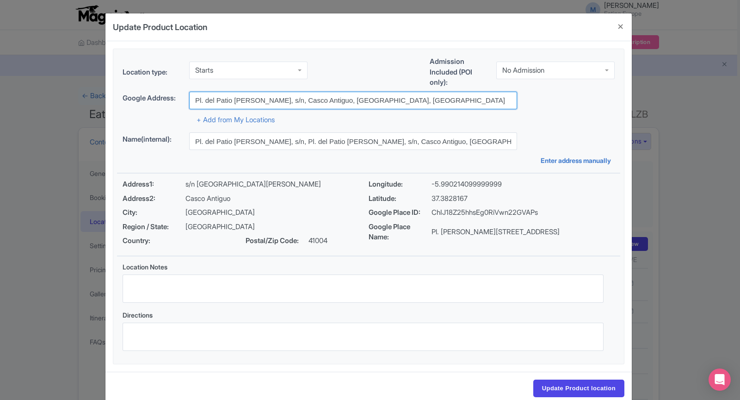
paste input "aza Cataluña in front of San Ignacio de Loyola church"
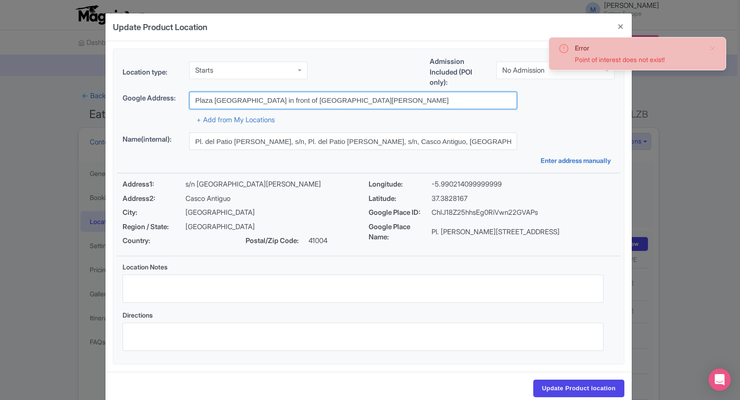
click at [305, 96] on input "Plaza Cataluña in front of San Ignacio de Loyola church" at bounding box center [353, 101] width 328 height 18
drag, startPoint x: 242, startPoint y: 97, endPoint x: 418, endPoint y: 100, distance: 176.3
click at [418, 100] on input "Plaza Cataluña in front of San Ignacio de Loyola church" at bounding box center [353, 101] width 328 height 18
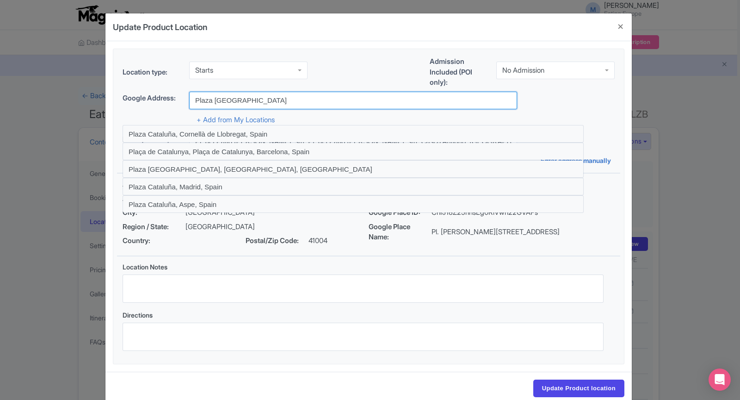
click at [261, 103] on input "Plaza Cataluña" at bounding box center [353, 101] width 328 height 18
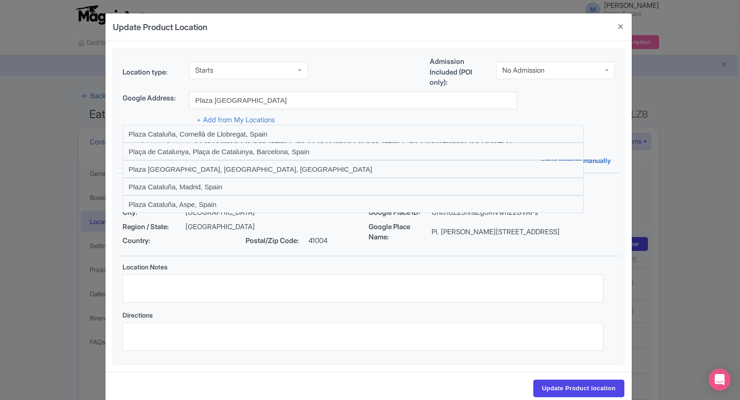
click at [517, 106] on div "Google Address: Plaza Cataluña" at bounding box center [369, 101] width 492 height 18
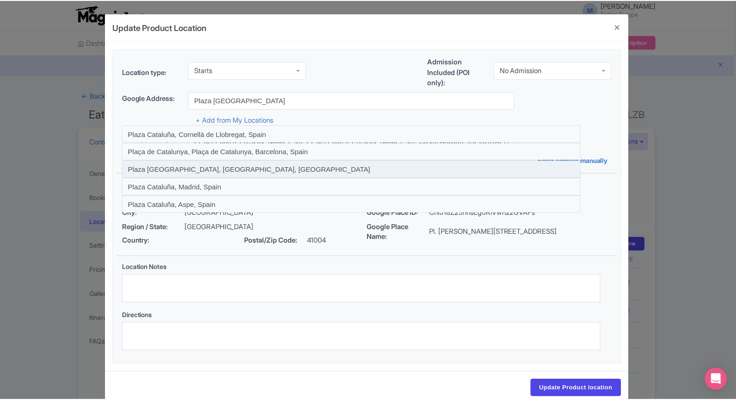
scroll to position [17, 0]
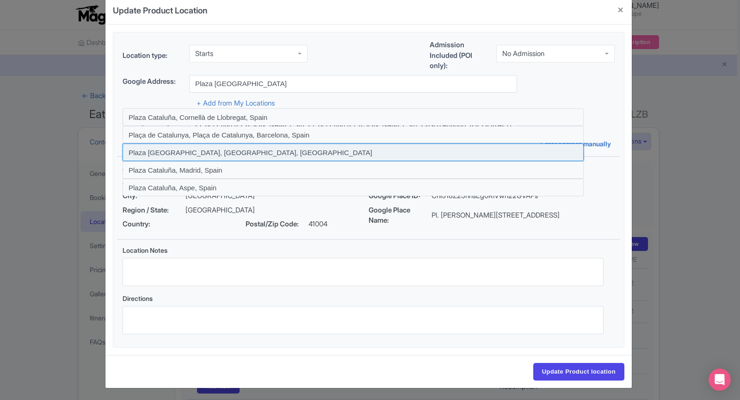
click at [277, 158] on input at bounding box center [353, 152] width 461 height 18
type input "Plaza Cataluña, Donostia-San Sebastian, Spain"
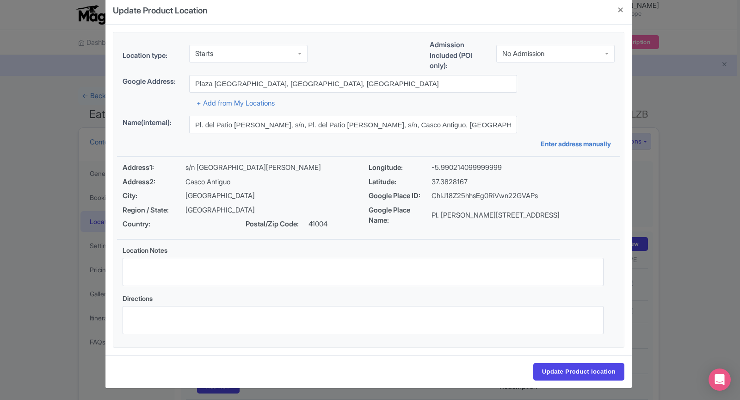
type input "Plaza Cataluña, Donostia-San Sebastian, Spain"
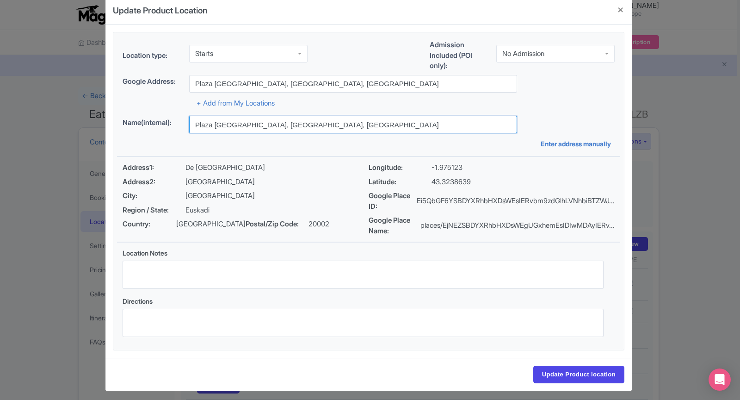
click at [352, 126] on input "Plaza Cataluña, Donostia-San Sebastian, Spain" at bounding box center [353, 125] width 328 height 18
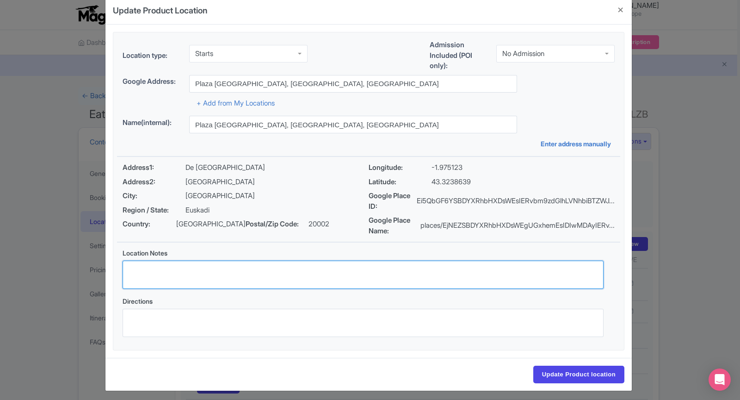
click at [269, 272] on textarea "Location Notes" at bounding box center [363, 274] width 481 height 28
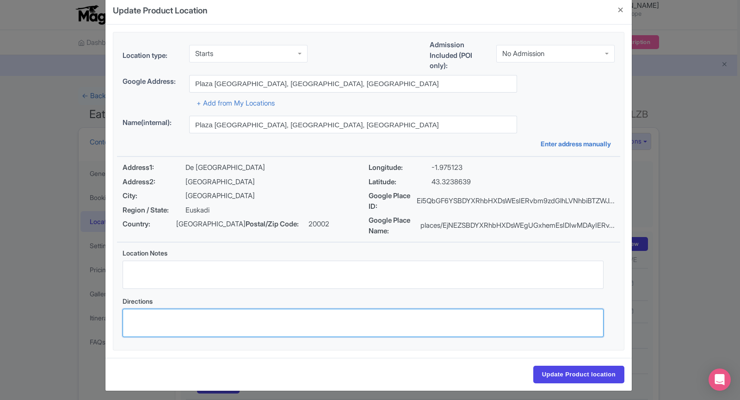
click at [237, 321] on textarea "Directions" at bounding box center [363, 323] width 481 height 28
paste textarea "in front of San Ignacio de Loyola church"
click at [126, 319] on textarea "in front of San Ignacio de Loyola church" at bounding box center [363, 323] width 481 height 28
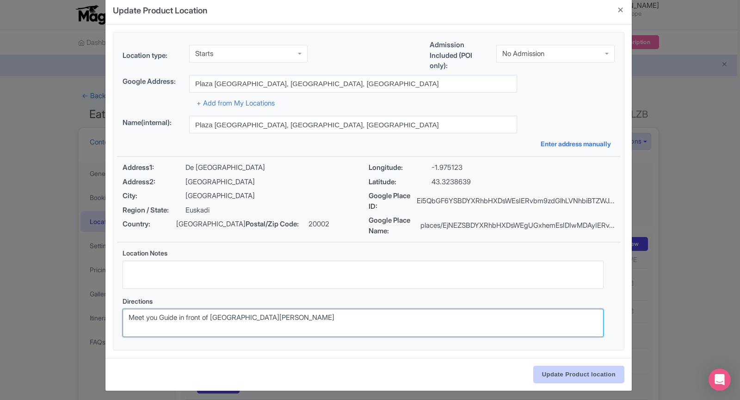
type textarea "Meet you Guide in front of San Ignacio de Loyola church"
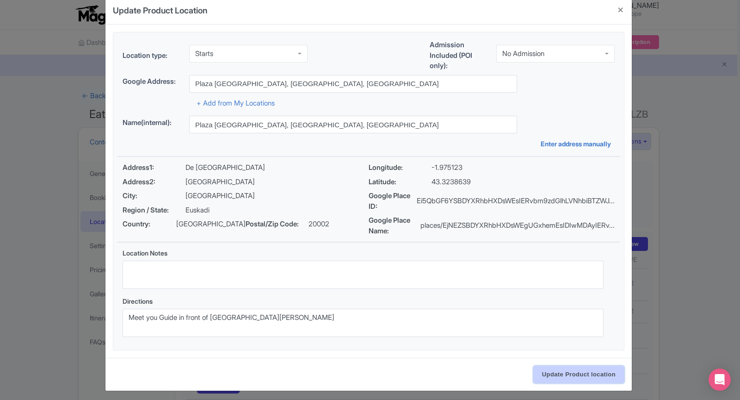
click at [563, 371] on input "Update Product location" at bounding box center [578, 374] width 91 height 18
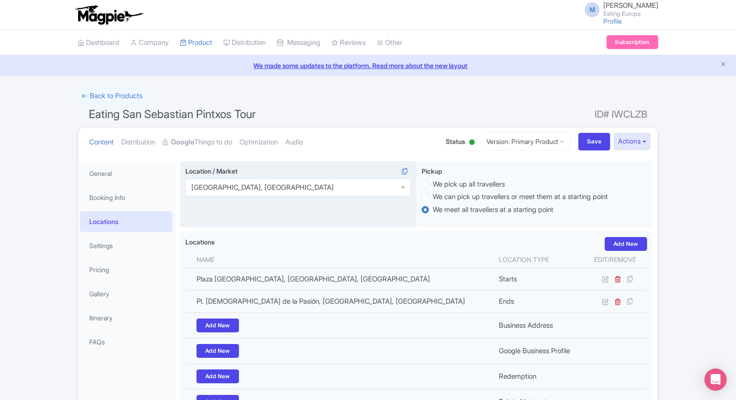
click at [263, 183] on div "Seville, Spain" at bounding box center [298, 188] width 226 height 18
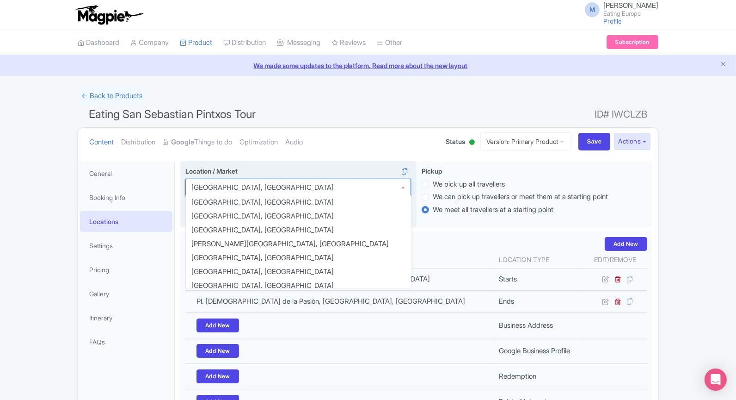
scroll to position [615, 0]
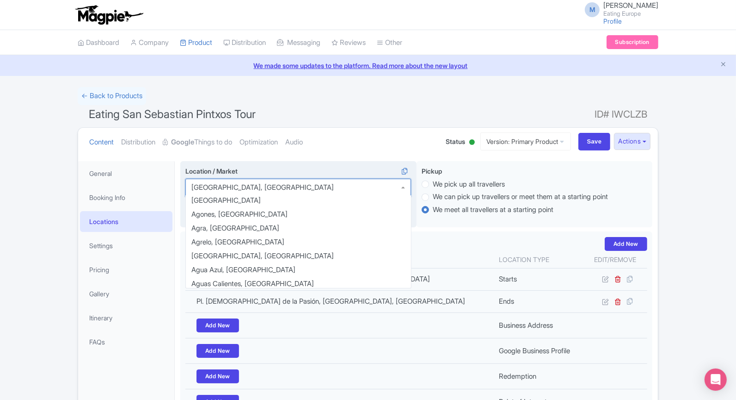
drag, startPoint x: 236, startPoint y: 186, endPoint x: 180, endPoint y: 186, distance: 55.5
click at [180, 186] on div "Location / Market Seville, Spain Seville, Spain Aarhus, Denmark Abaco Islands, …" at bounding box center [298, 194] width 236 height 67
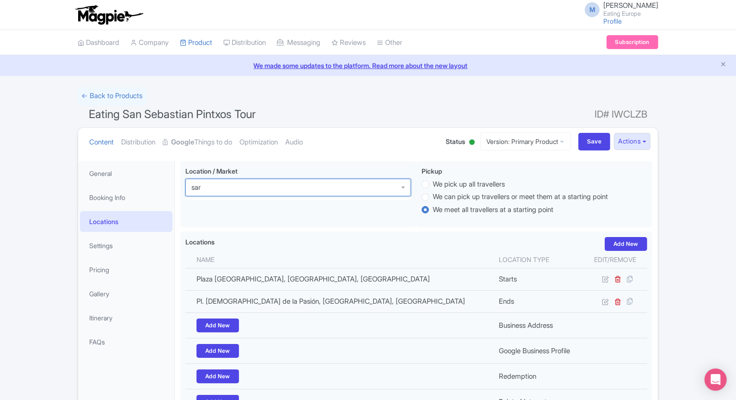
scroll to position [0, 0]
type input "san seba"
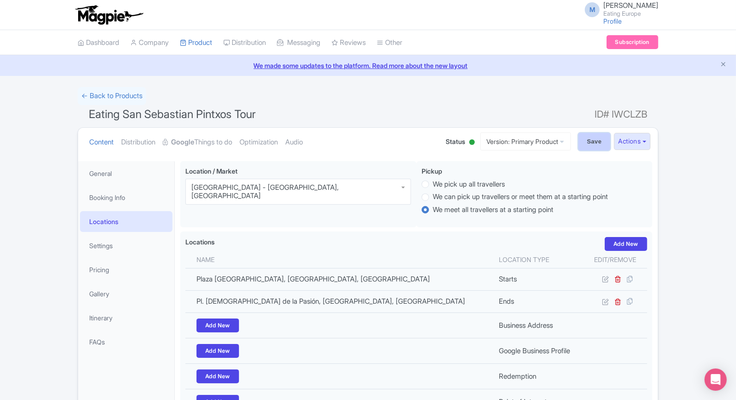
click at [597, 144] on input "Save" at bounding box center [595, 142] width 32 height 18
type input "Update Product"
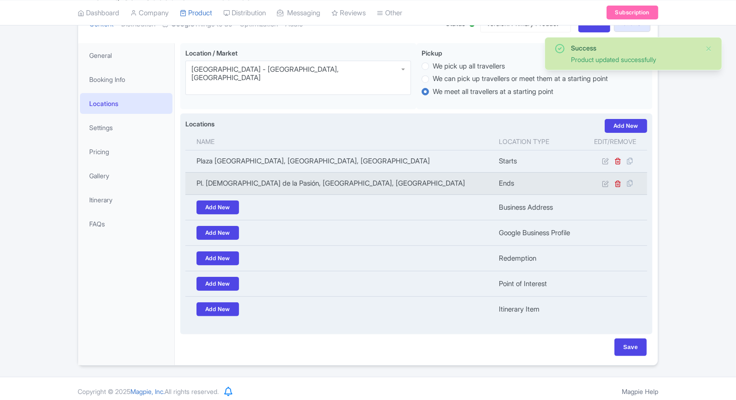
scroll to position [118, 0]
click at [608, 183] on icon at bounding box center [605, 183] width 7 height 7
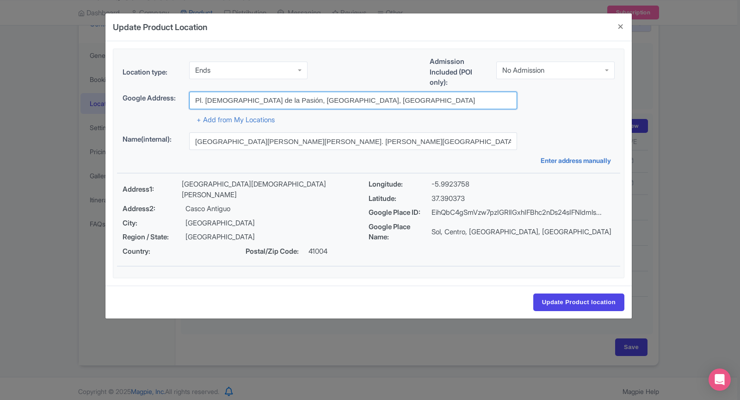
click at [196, 99] on input "Pl. Jesús de la Pasión, Seville, Spain" at bounding box center [353, 101] width 328 height 18
drag, startPoint x: 196, startPoint y: 99, endPoint x: 319, endPoint y: 101, distance: 122.6
click at [319, 101] on input "Pl. Jesús de la Pasión, Seville, Spain" at bounding box center [353, 101] width 328 height 18
paste input "Otaegui Gozotegia, San Martin Kalea, 30, 20005 Donostia, Gipuzkoa"
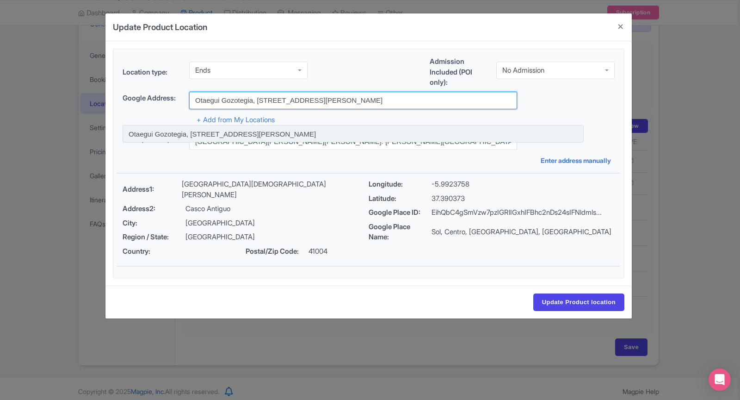
type input "Otaegui Gozotegia, San Martin Kalea, 30, 20005 Donostia, Gipuzkoa, Spain"
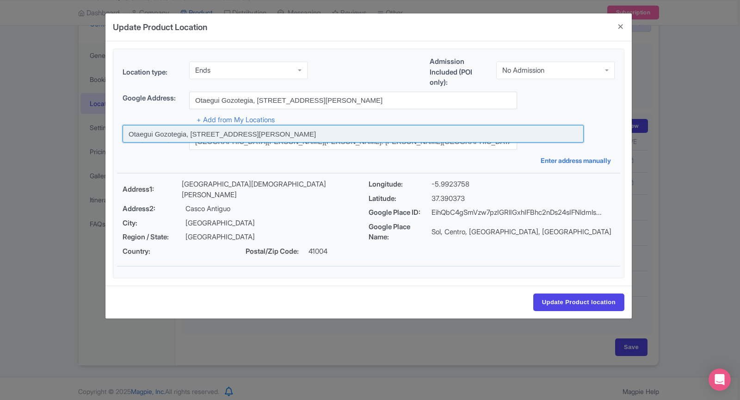
click at [304, 125] on input at bounding box center [353, 134] width 461 height 18
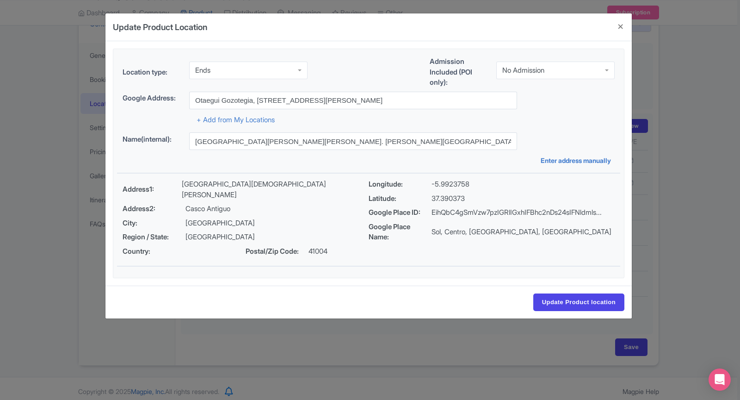
type input "Otaegui Gozotegia, San Martin Kalea, 30, 20005 Donostia, Gipuzkoa, Spain"
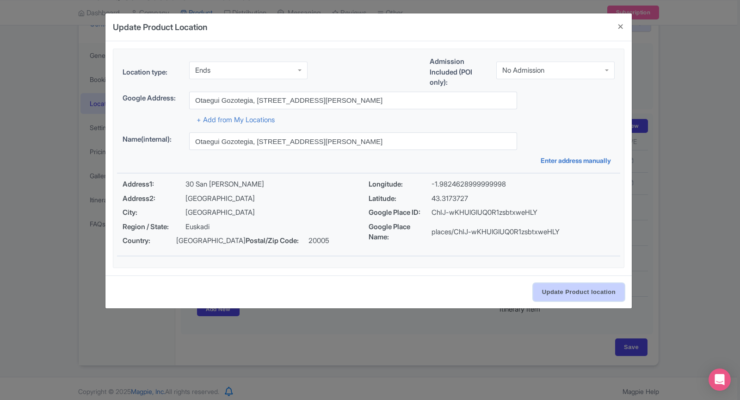
click at [593, 290] on input "Update Product location" at bounding box center [578, 292] width 91 height 18
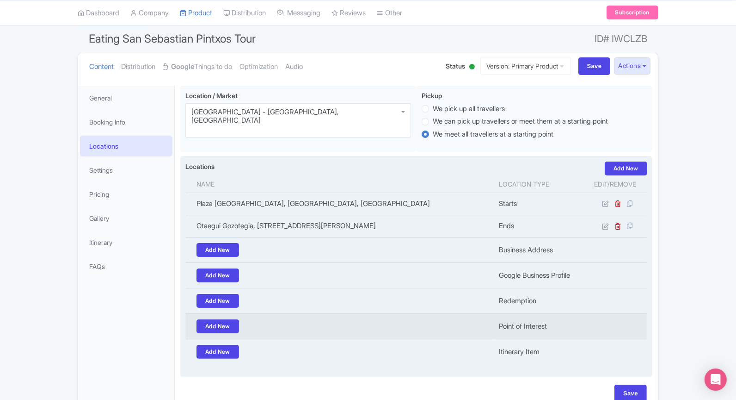
scroll to position [0, 0]
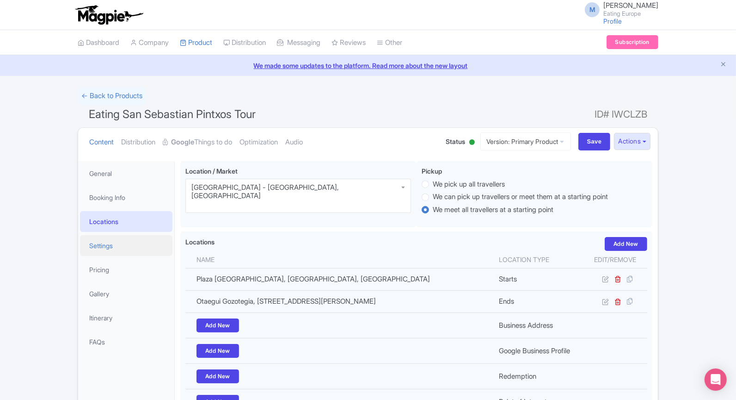
click at [130, 238] on link "Settings" at bounding box center [126, 245] width 93 height 21
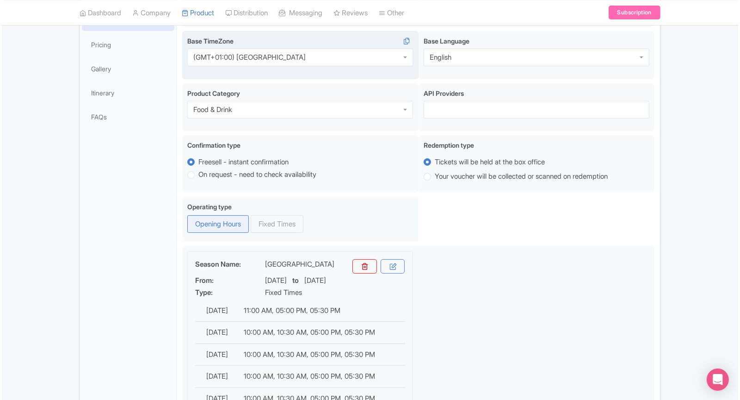
scroll to position [230, 0]
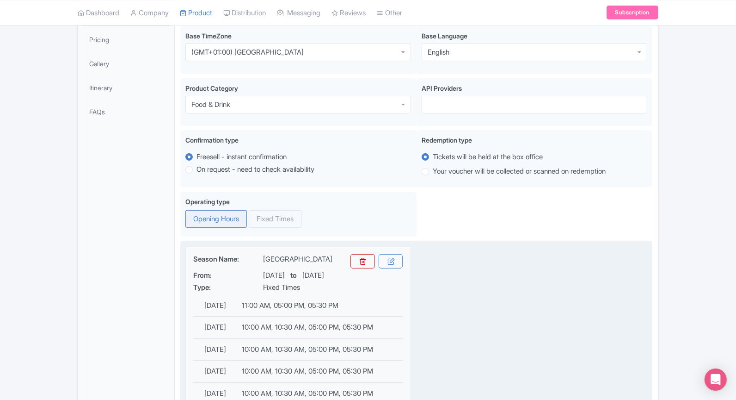
click at [344, 298] on td "11:00 AM, 05:00 PM, 05:30 PM" at bounding box center [320, 306] width 167 height 22
click at [397, 260] on link at bounding box center [391, 261] width 25 height 14
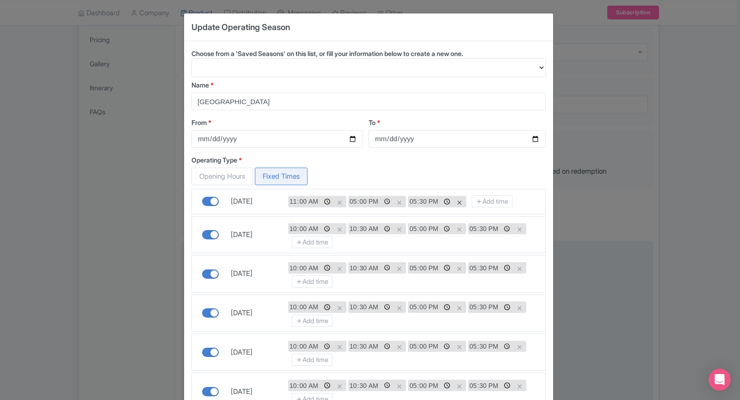
click at [457, 199] on icon at bounding box center [459, 202] width 4 height 6
click at [397, 226] on icon at bounding box center [399, 229] width 4 height 6
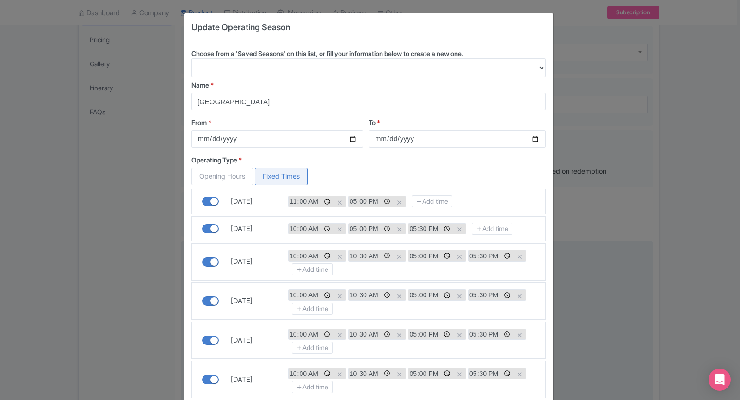
click at [299, 227] on input "10:00:00.000" at bounding box center [310, 229] width 43 height 10
click at [292, 226] on input "10:00:00.000" at bounding box center [310, 229] width 43 height 10
type input "11:00"
click at [291, 254] on input "10:00:00.000" at bounding box center [310, 256] width 43 height 10
type input "11:00"
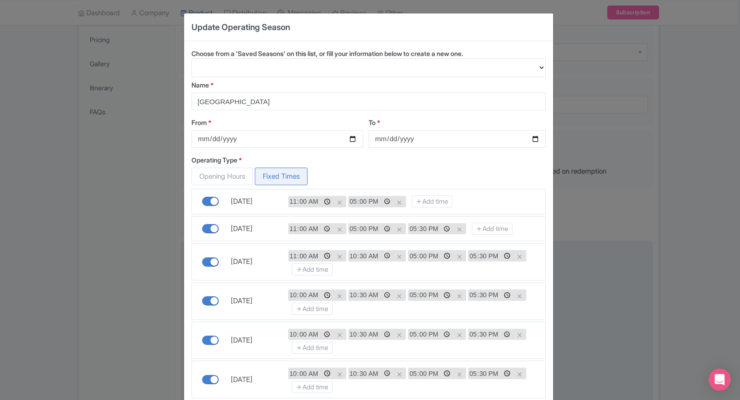
click at [291, 290] on input "10:00:00.000" at bounding box center [310, 295] width 43 height 10
type input "11:00"
click at [290, 329] on input "10:00:00.000" at bounding box center [310, 334] width 43 height 10
type input "11:00"
click at [291, 368] on input "10:00:00.000" at bounding box center [310, 373] width 43 height 10
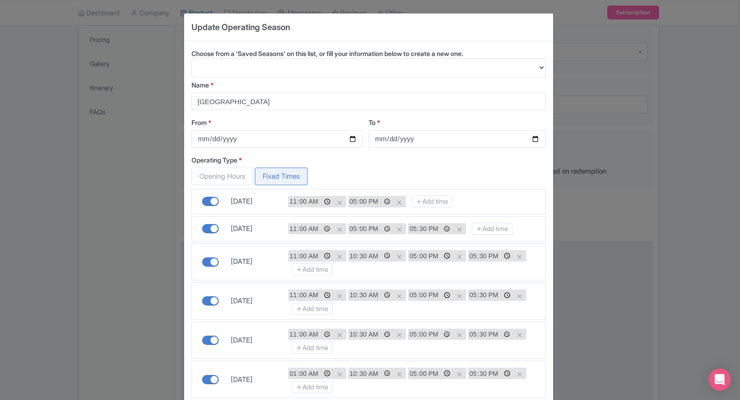
type input "11:00"
click at [397, 226] on icon at bounding box center [399, 229] width 4 height 6
click at [349, 225] on input "17:30:00.000" at bounding box center [370, 229] width 43 height 10
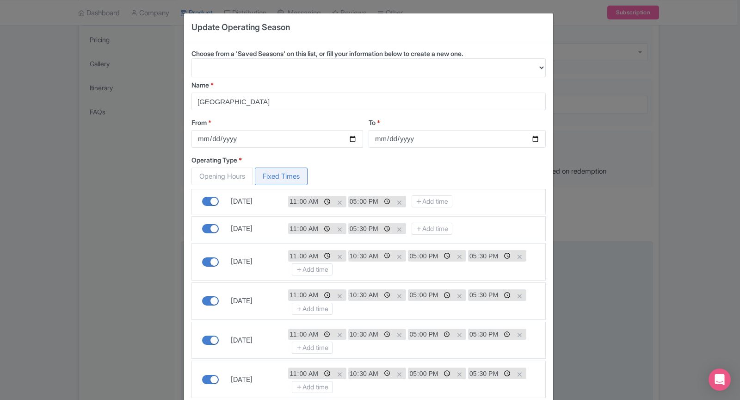
type input "17:00"
click at [397, 253] on icon at bounding box center [399, 256] width 4 height 6
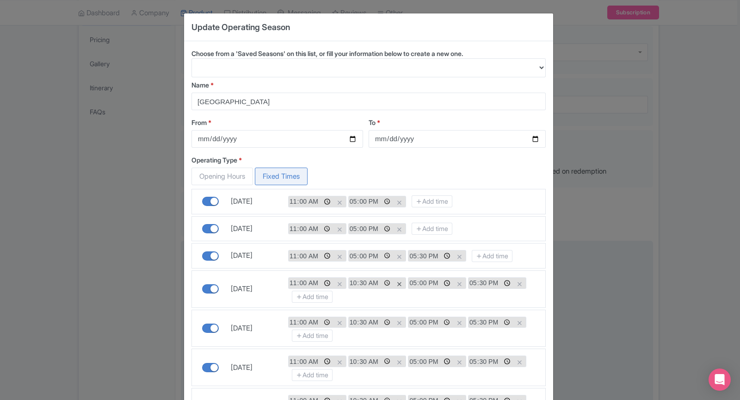
click at [397, 281] on icon at bounding box center [399, 284] width 4 height 6
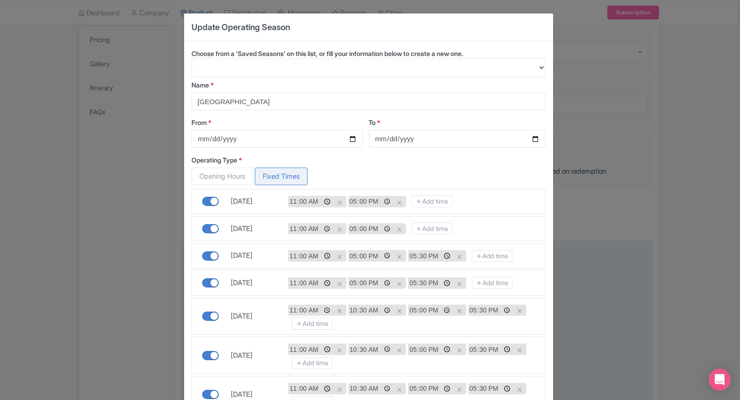
drag, startPoint x: 376, startPoint y: 304, endPoint x: 373, endPoint y: 322, distance: 18.3
click at [397, 308] on icon at bounding box center [399, 311] width 4 height 6
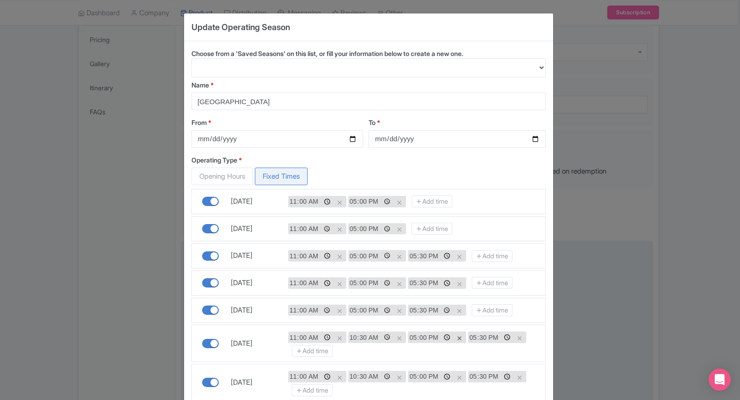
click at [397, 335] on icon at bounding box center [399, 338] width 4 height 6
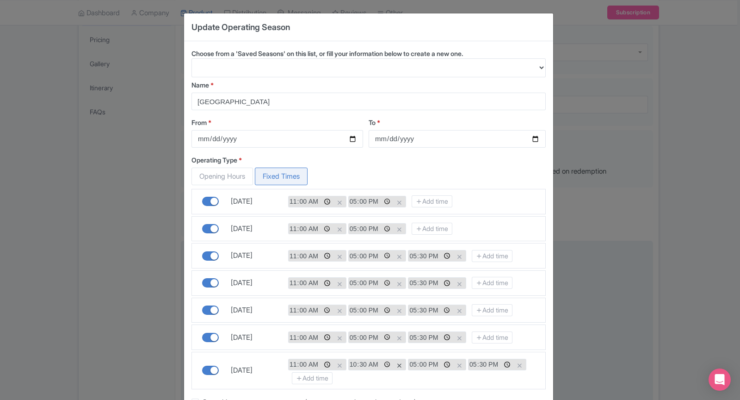
click at [397, 362] on icon at bounding box center [399, 365] width 4 height 6
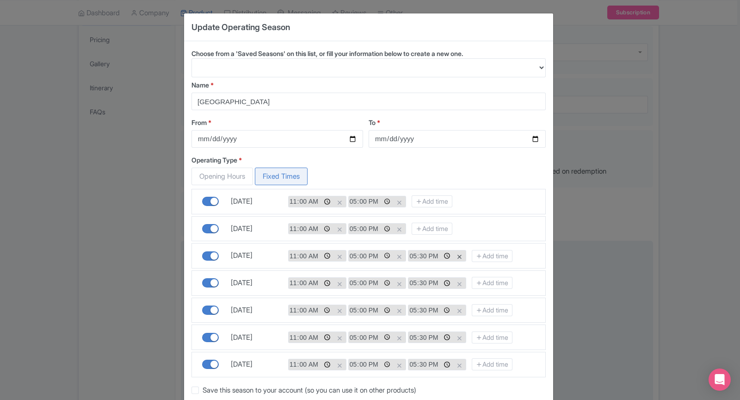
click at [457, 253] on icon at bounding box center [459, 256] width 4 height 6
click at [457, 281] on icon at bounding box center [459, 284] width 4 height 6
click at [457, 308] on icon at bounding box center [459, 311] width 4 height 6
click at [420, 331] on div "17:30:00.000" at bounding box center [437, 337] width 58 height 12
click at [457, 335] on icon at bounding box center [459, 338] width 4 height 6
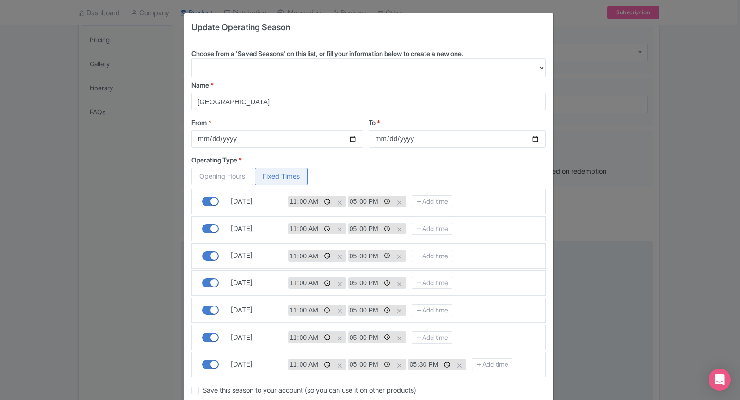
click at [420, 358] on div "17:30:00.000" at bounding box center [437, 364] width 58 height 12
click at [457, 362] on icon at bounding box center [459, 365] width 4 height 6
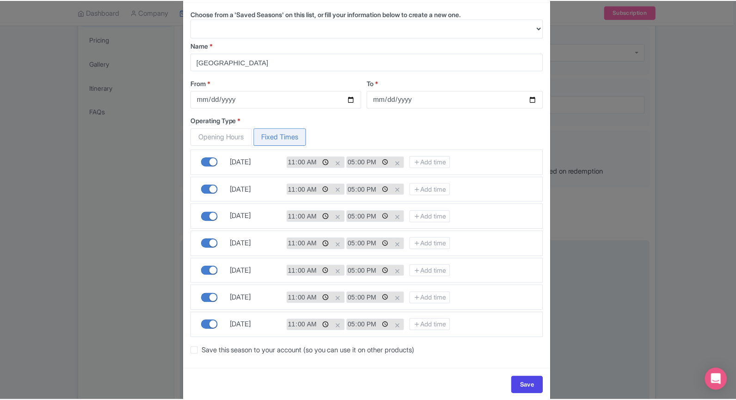
scroll to position [45, 0]
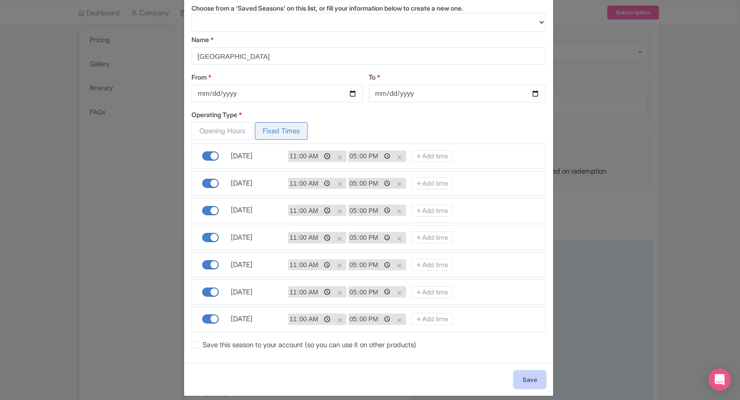
click at [535, 370] on link "Save" at bounding box center [530, 379] width 32 height 18
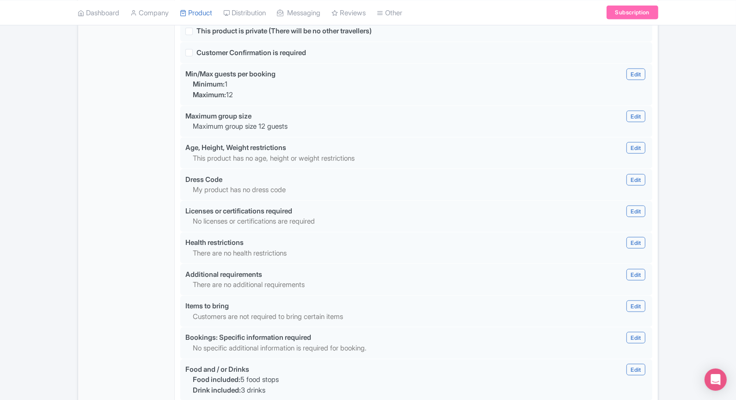
scroll to position [928, 0]
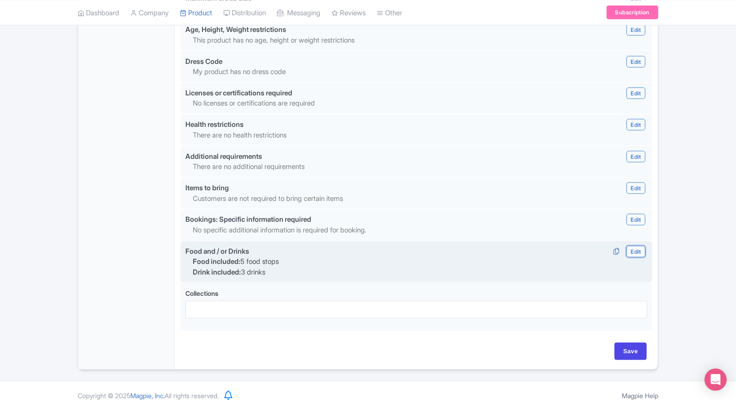
click at [630, 246] on link "Edit" at bounding box center [636, 252] width 19 height 12
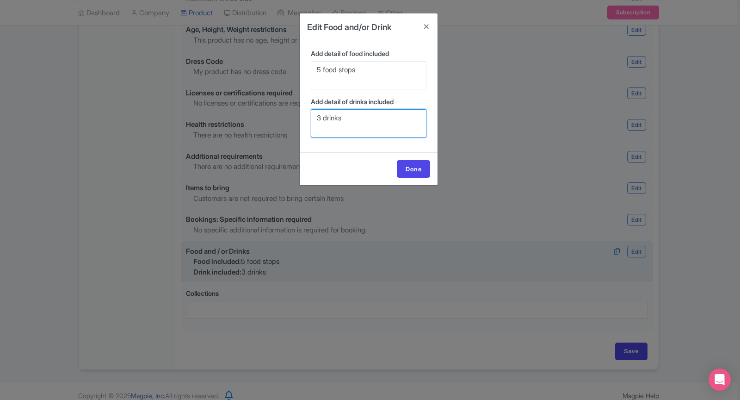
click at [320, 114] on textarea "3 drinks" at bounding box center [369, 123] width 116 height 28
type textarea "4 drinks"
drag, startPoint x: 319, startPoint y: 71, endPoint x: 313, endPoint y: 70, distance: 6.5
click at [313, 70] on textarea "5 food stops" at bounding box center [369, 75] width 116 height 28
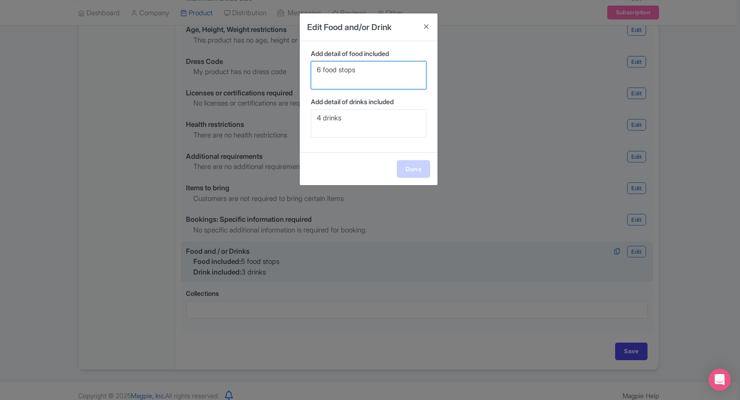
type textarea "6 food stops"
click at [404, 164] on link "Done" at bounding box center [413, 169] width 33 height 18
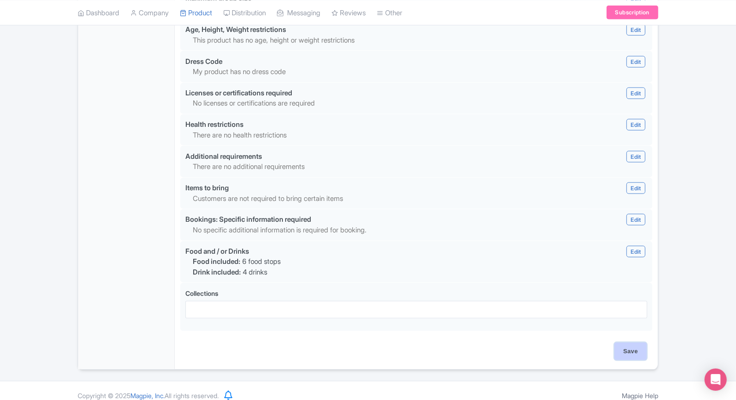
click at [629, 346] on input "Save" at bounding box center [631, 351] width 32 height 18
type input "Update Product"
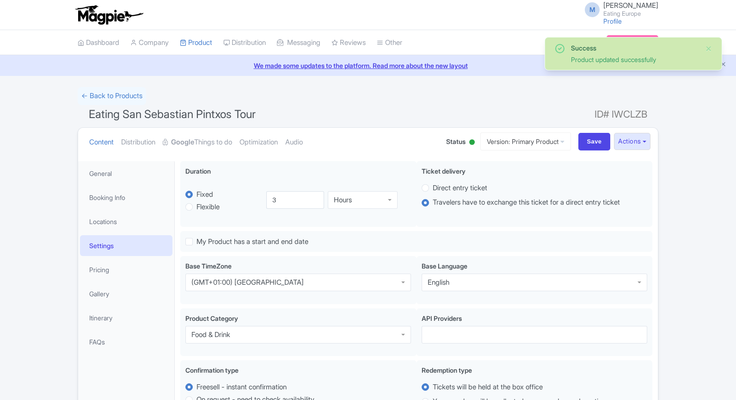
scroll to position [160, 0]
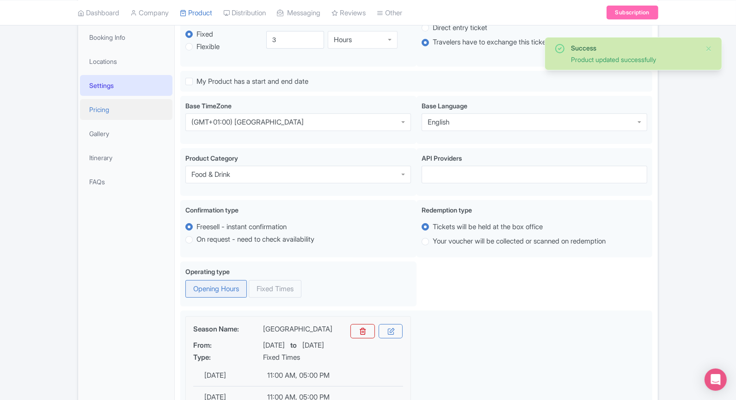
click at [117, 106] on link "Pricing" at bounding box center [126, 109] width 93 height 21
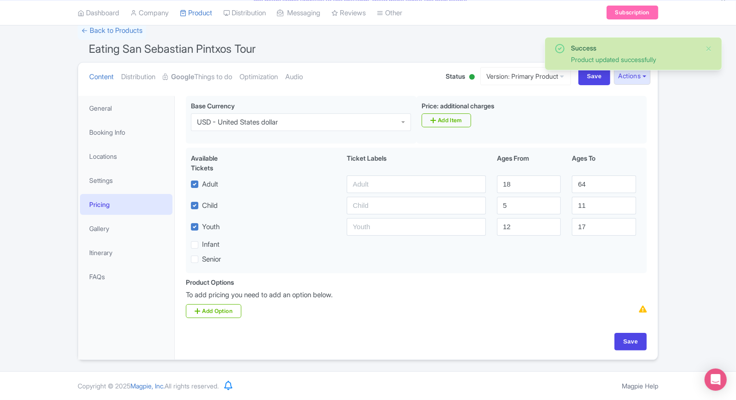
scroll to position [63, 0]
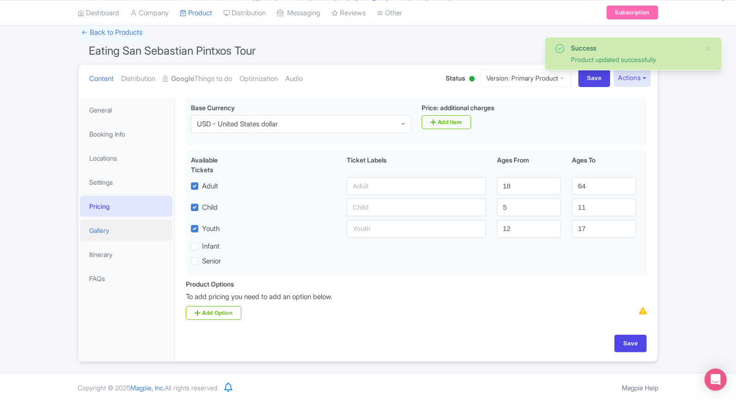
click at [133, 228] on link "Gallery" at bounding box center [126, 230] width 93 height 21
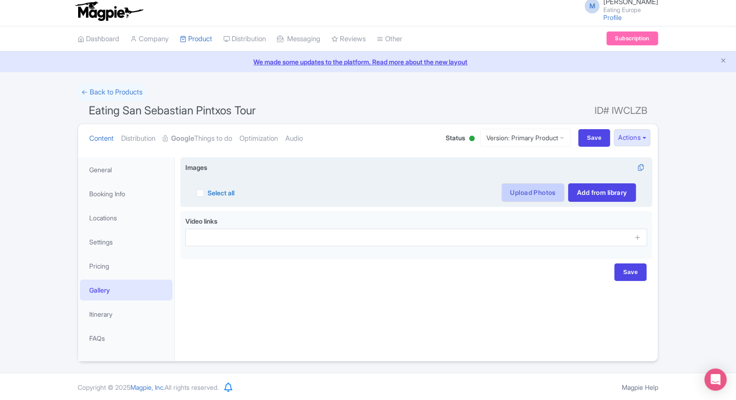
click at [531, 197] on link "Upload Photos" at bounding box center [533, 192] width 63 height 19
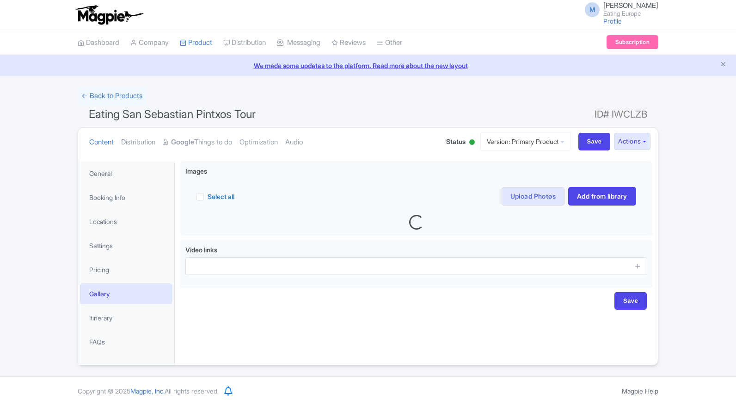
scroll to position [4, 0]
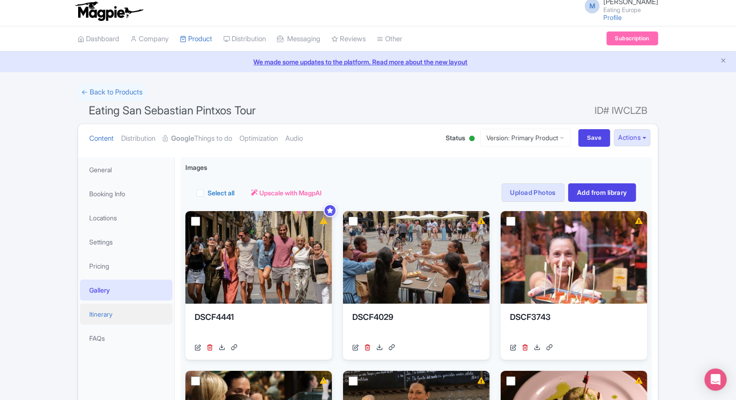
click at [134, 316] on link "Itinerary" at bounding box center [126, 313] width 93 height 21
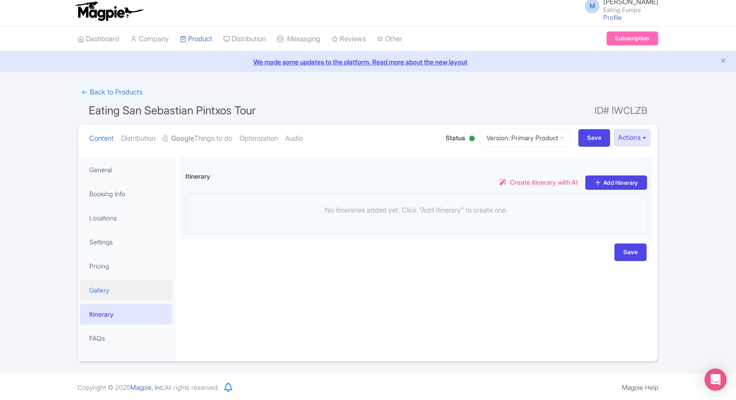
click at [130, 288] on link "Gallery" at bounding box center [126, 289] width 93 height 21
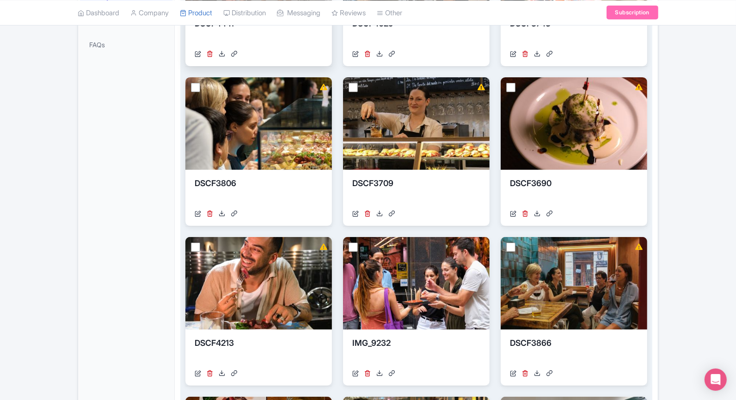
scroll to position [295, 0]
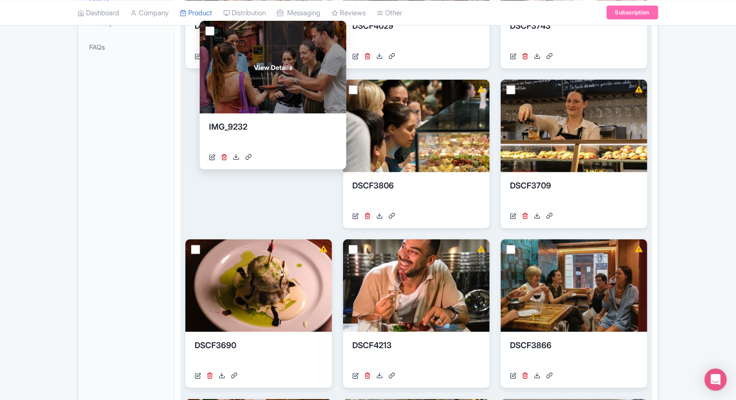
drag, startPoint x: 387, startPoint y: 289, endPoint x: 244, endPoint y: 71, distance: 260.8
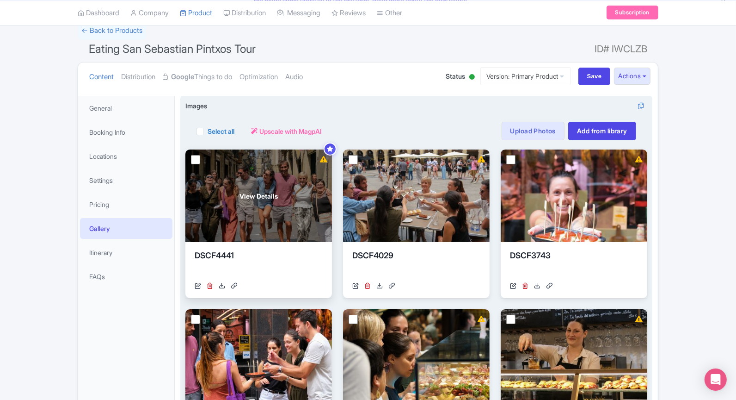
scroll to position [63, 0]
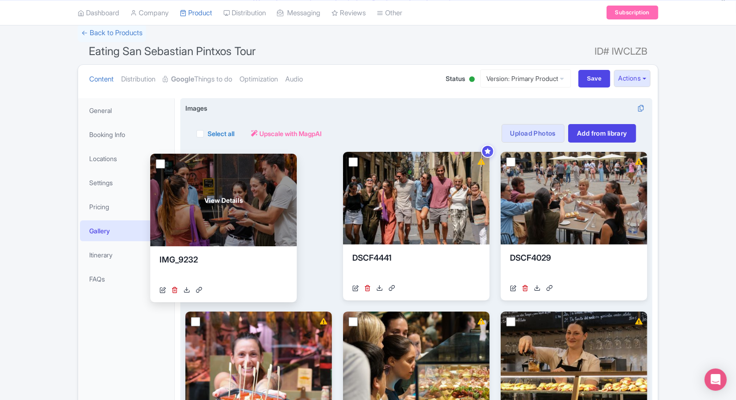
drag, startPoint x: 227, startPoint y: 333, endPoint x: 191, endPoint y: 175, distance: 161.1
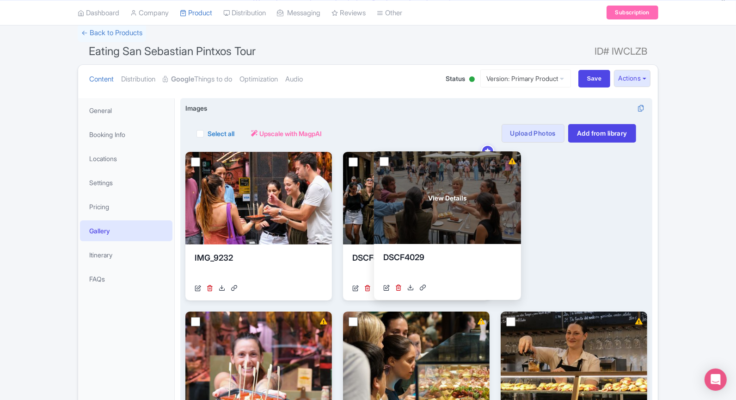
drag, startPoint x: 618, startPoint y: 213, endPoint x: 489, endPoint y: 214, distance: 128.6
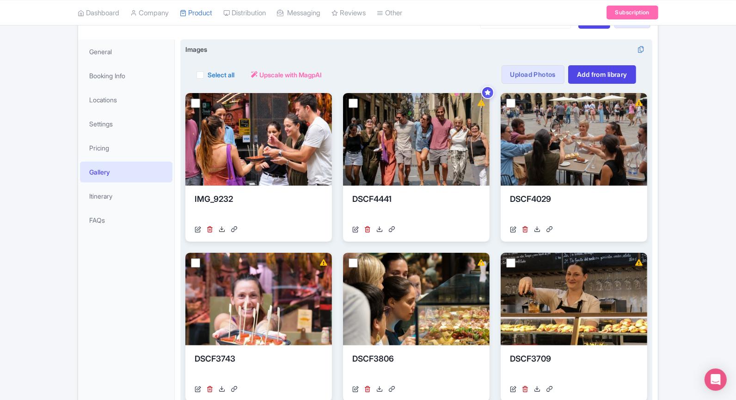
scroll to position [138, 0]
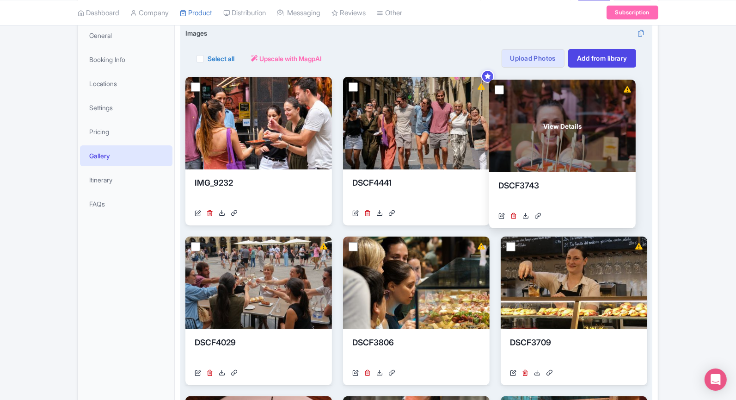
drag, startPoint x: 294, startPoint y: 305, endPoint x: 598, endPoint y: 152, distance: 340.7
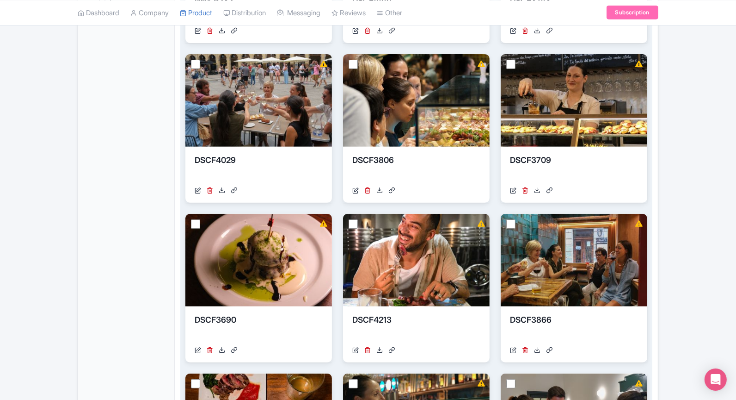
scroll to position [322, 0]
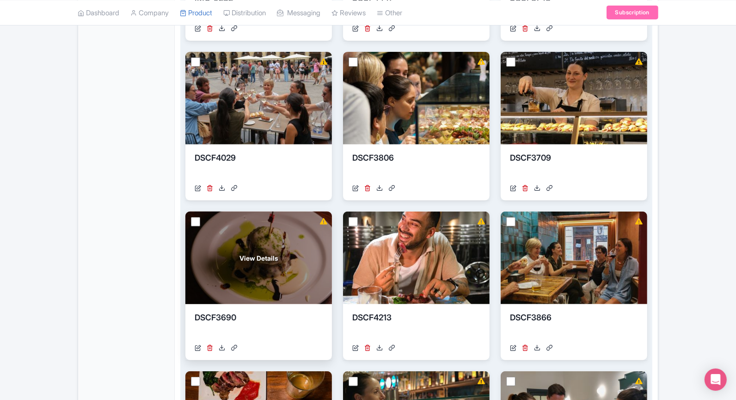
drag, startPoint x: 135, startPoint y: 353, endPoint x: 191, endPoint y: 308, distance: 72.7
click at [172, 308] on div "General Booking Info Locations Settings Pricing Gallery Itinerary FAQs" at bounding box center [126, 229] width 97 height 780
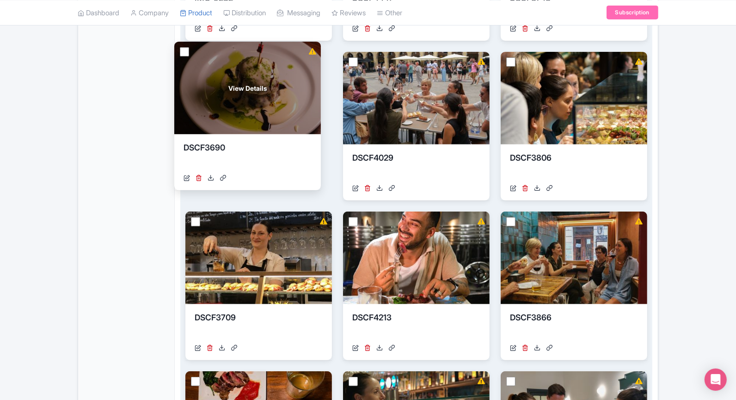
drag, startPoint x: 241, startPoint y: 283, endPoint x: 230, endPoint y: 113, distance: 169.7
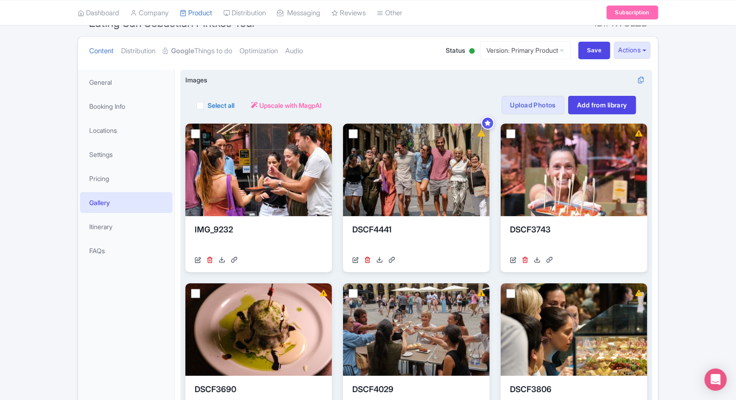
scroll to position [0, 0]
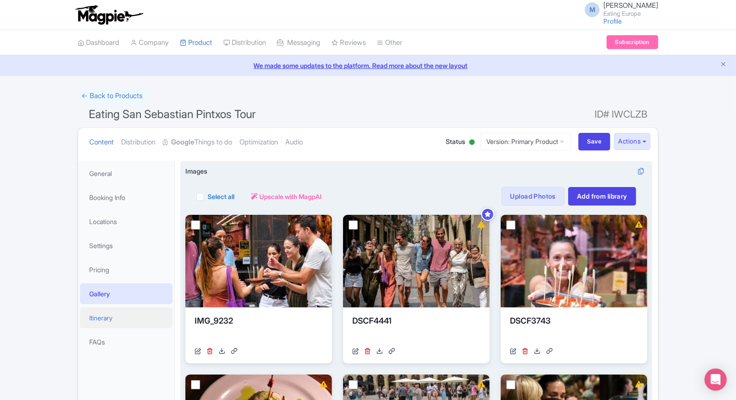
click at [143, 313] on link "Itinerary" at bounding box center [126, 317] width 93 height 21
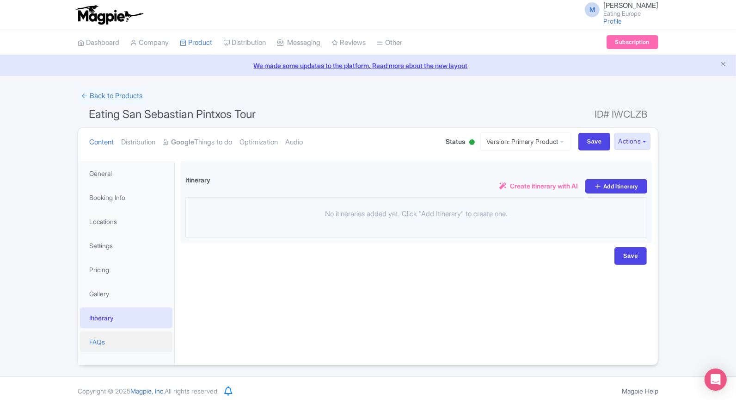
click at [121, 339] on link "FAQs" at bounding box center [126, 341] width 93 height 21
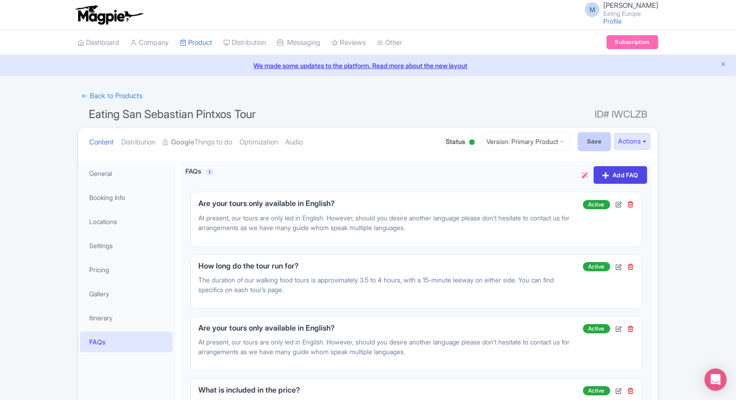
click at [584, 142] on input "Save" at bounding box center [595, 142] width 32 height 18
type input "Saving..."
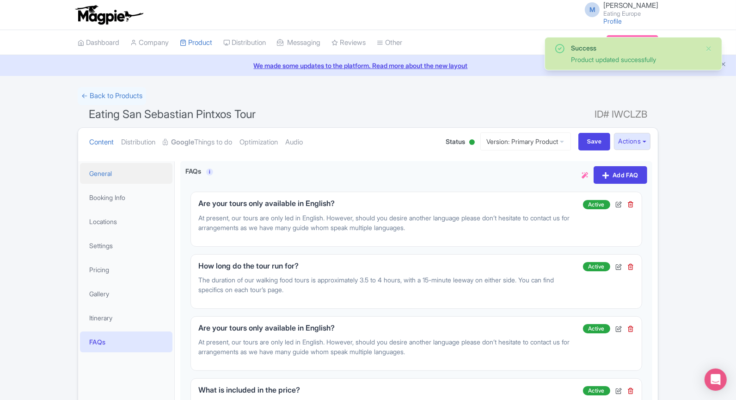
click at [106, 168] on link "General" at bounding box center [126, 173] width 93 height 21
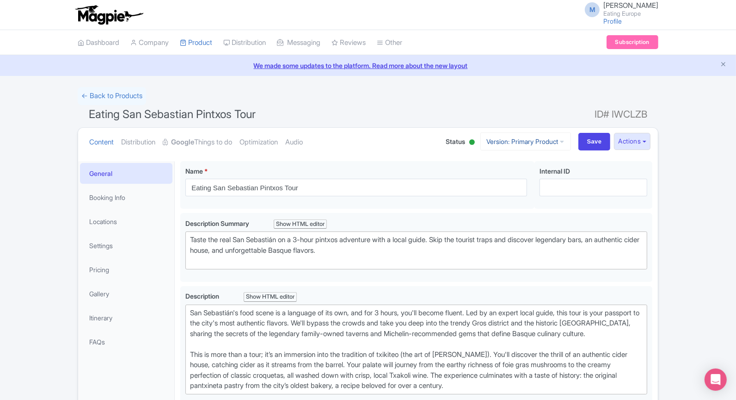
click at [515, 146] on link "Version: Primary Product" at bounding box center [526, 141] width 91 height 18
click at [631, 141] on button "Actions" at bounding box center [632, 141] width 37 height 17
click at [495, 142] on link "Version: Primary Product" at bounding box center [526, 141] width 91 height 18
click at [503, 163] on link "Manage Versions" at bounding box center [533, 163] width 88 height 14
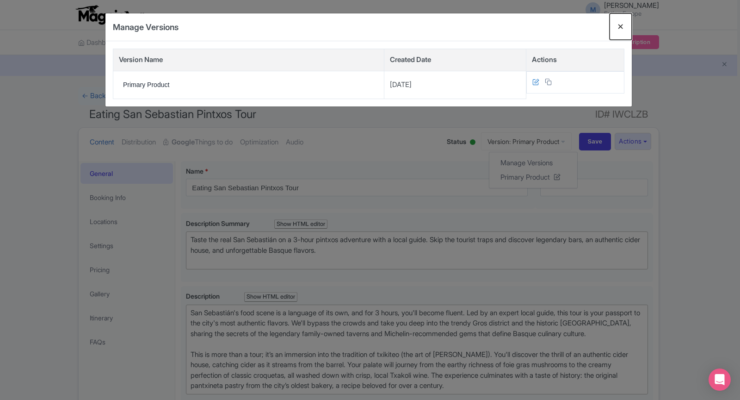
click at [617, 27] on button "Close" at bounding box center [621, 26] width 22 height 26
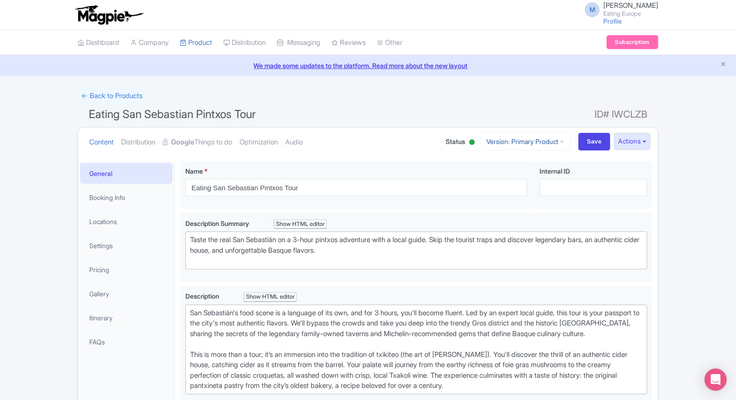
click at [535, 140] on link "Version: Primary Product" at bounding box center [526, 141] width 91 height 18
click at [549, 175] on link "Primary Product" at bounding box center [533, 177] width 88 height 14
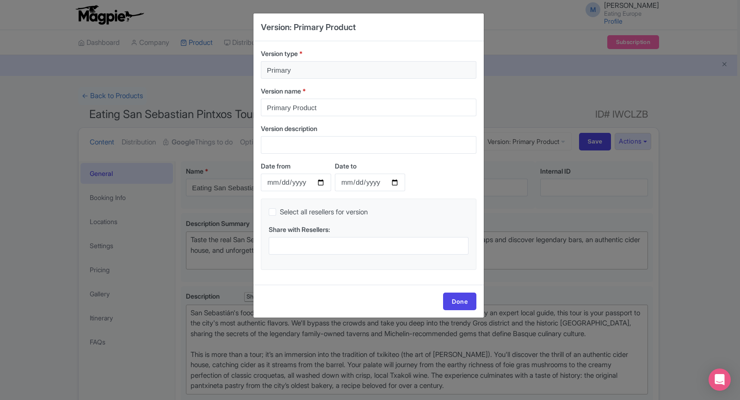
click at [328, 59] on div "Version type * Primary" at bounding box center [369, 64] width 216 height 30
click at [329, 74] on input "Primary" at bounding box center [369, 70] width 216 height 18
click at [466, 296] on link "Done" at bounding box center [459, 301] width 33 height 18
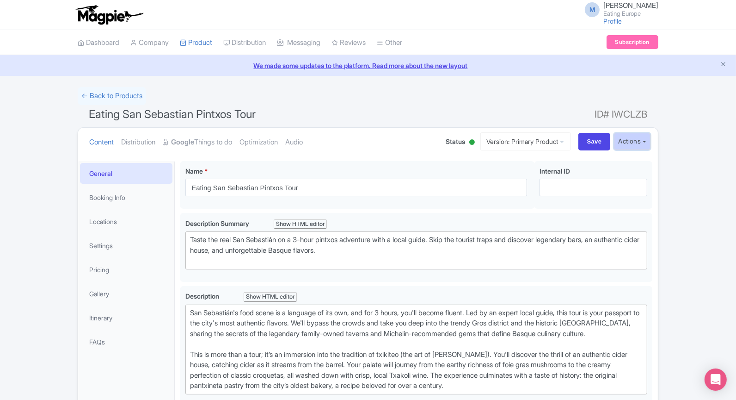
click at [634, 136] on button "Actions" at bounding box center [632, 141] width 37 height 17
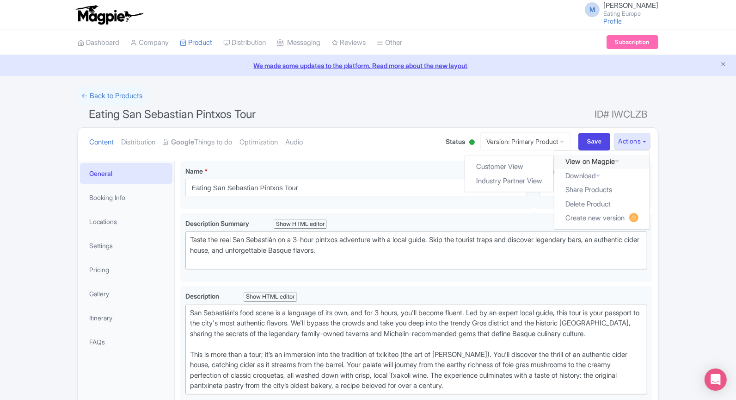
click at [612, 161] on link "View on Magpie" at bounding box center [602, 161] width 95 height 14
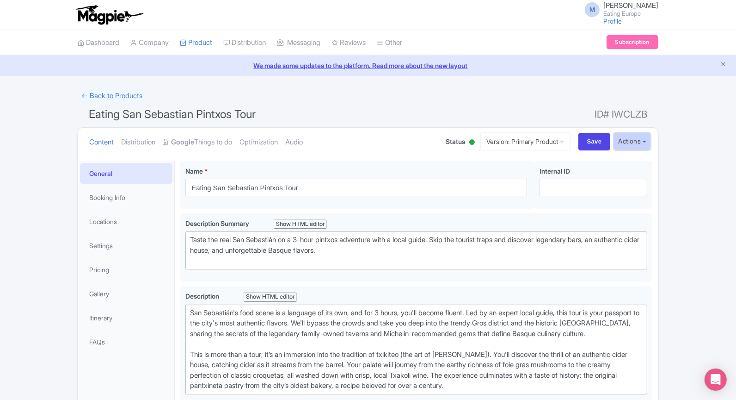
click at [637, 147] on button "Actions" at bounding box center [632, 141] width 37 height 17
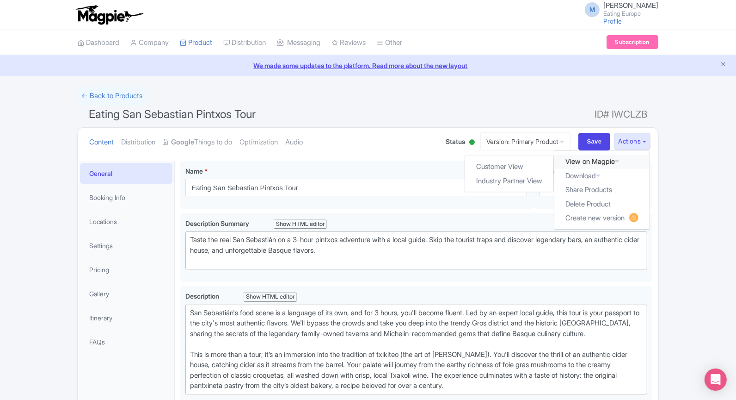
click at [619, 160] on icon at bounding box center [617, 161] width 4 height 7
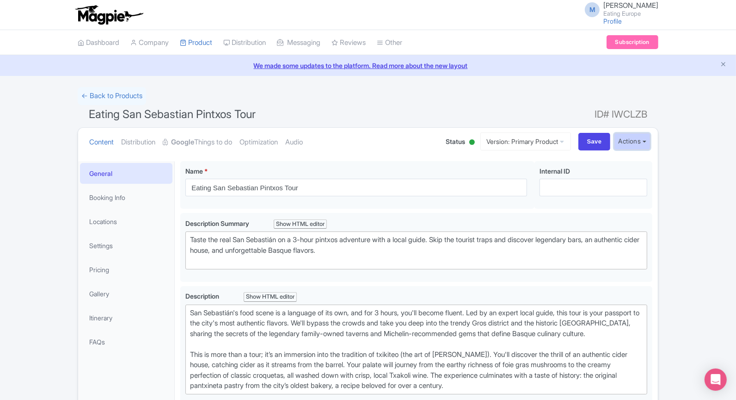
click at [638, 136] on button "Actions" at bounding box center [632, 141] width 37 height 17
click at [574, 187] on link "Share Products" at bounding box center [602, 190] width 95 height 14
click at [647, 138] on button "Actions" at bounding box center [632, 141] width 37 height 17
click at [99, 96] on link "← Back to Products" at bounding box center [112, 96] width 68 height 18
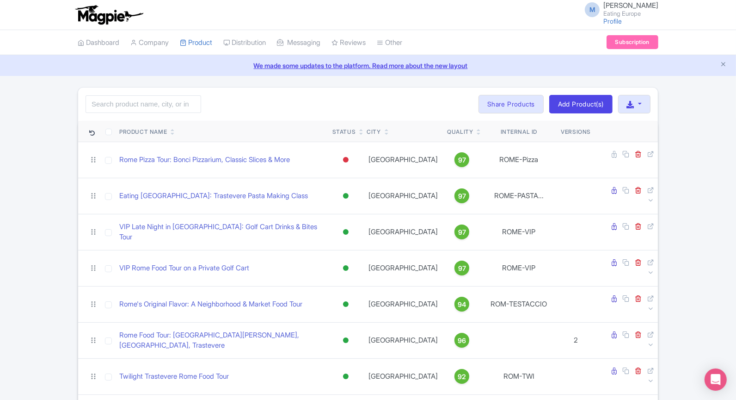
click at [161, 114] on div "Search Bulk Actions [GEOGRAPHIC_DATA] Add to Collection Share Products Add to C…" at bounding box center [368, 103] width 580 height 33
click at [160, 107] on input "search" at bounding box center [144, 104] width 116 height 18
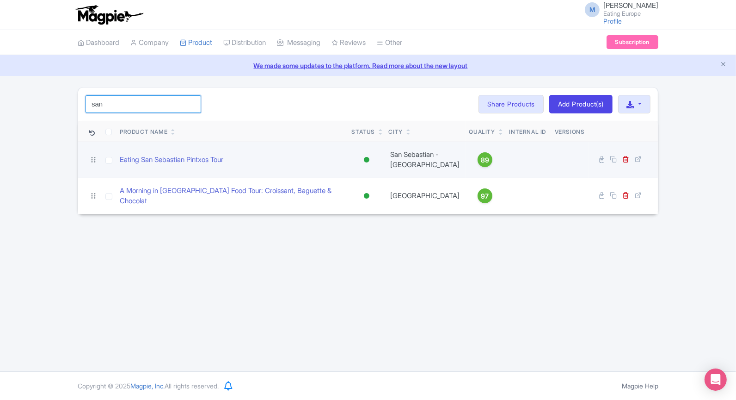
type input "san"
click at [367, 159] on div at bounding box center [367, 160] width 6 height 6
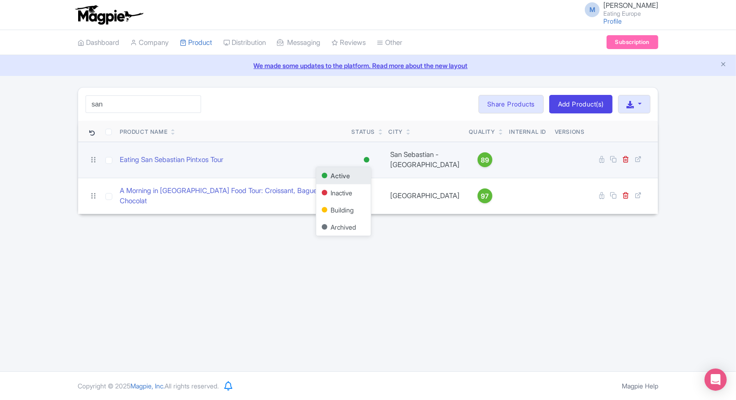
click at [339, 177] on div "Active" at bounding box center [343, 175] width 55 height 17
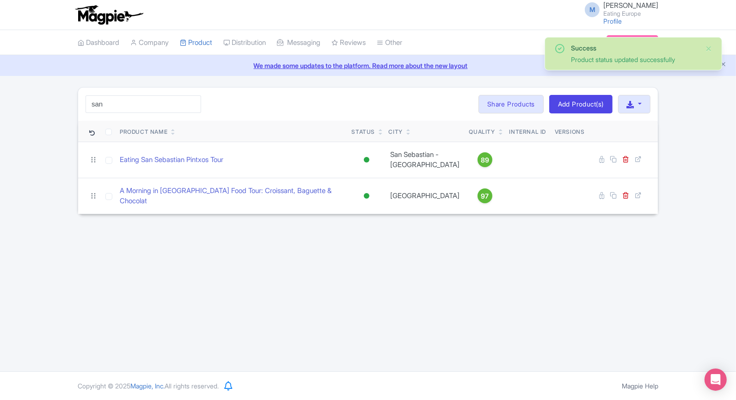
click at [216, 255] on div "M [PERSON_NAME] Eating Europe Profile Users Settings Sign out Dashboard Company…" at bounding box center [368, 185] width 736 height 371
